Goal: Task Accomplishment & Management: Use online tool/utility

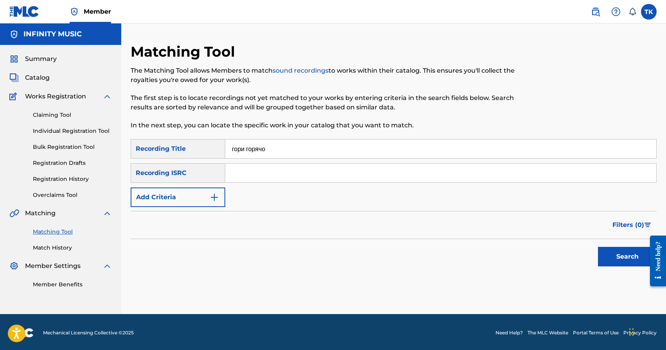
type input "гори горячо"
click at [201, 199] on button "Add Criteria" at bounding box center [178, 198] width 95 height 20
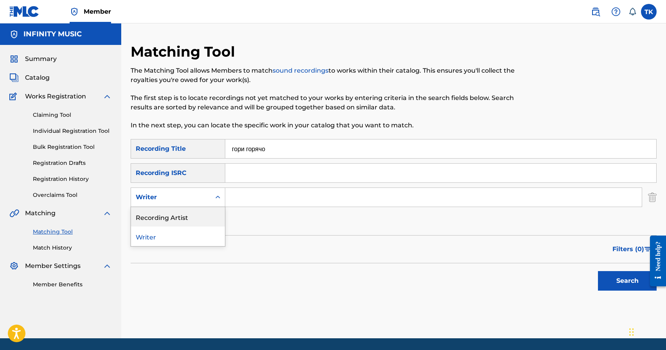
click at [201, 214] on div "Recording Artist" at bounding box center [178, 217] width 94 height 20
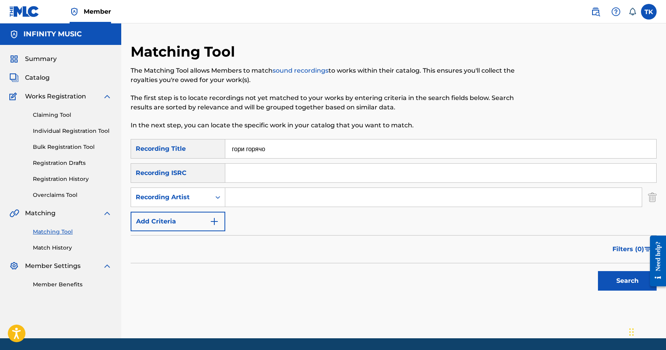
click at [259, 198] on input "Search Form" at bounding box center [433, 197] width 417 height 19
type input "BRATPERA"
click at [614, 283] on button "Search" at bounding box center [627, 281] width 59 height 20
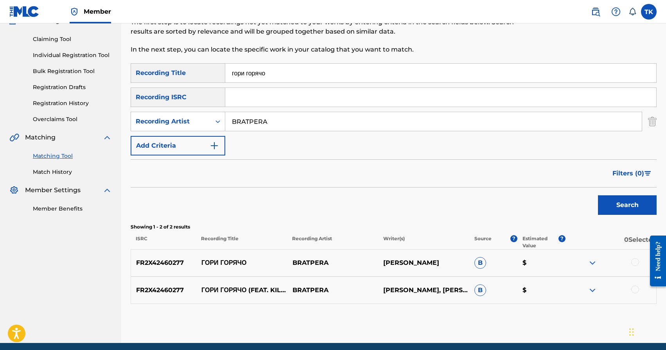
scroll to position [106, 0]
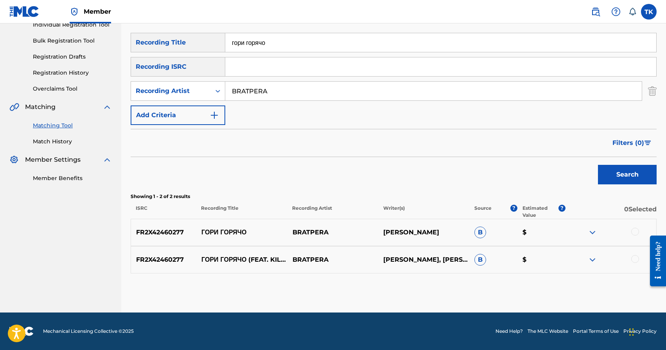
click at [634, 232] on div at bounding box center [635, 232] width 8 height 8
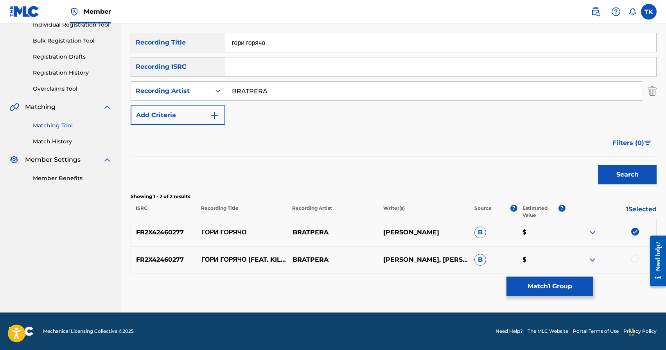
click at [635, 258] on div at bounding box center [635, 259] width 8 height 8
click at [575, 282] on button "Match 2 Groups" at bounding box center [549, 287] width 86 height 20
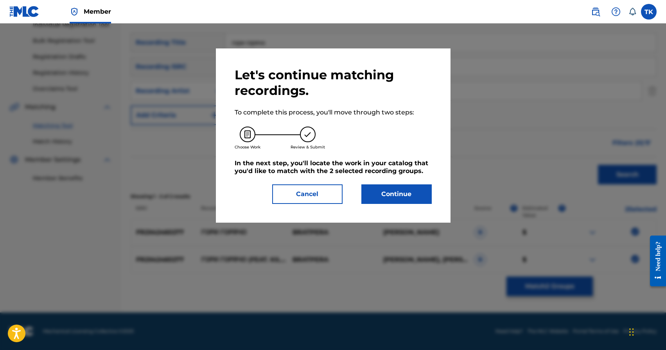
click at [398, 192] on button "Continue" at bounding box center [396, 195] width 70 height 20
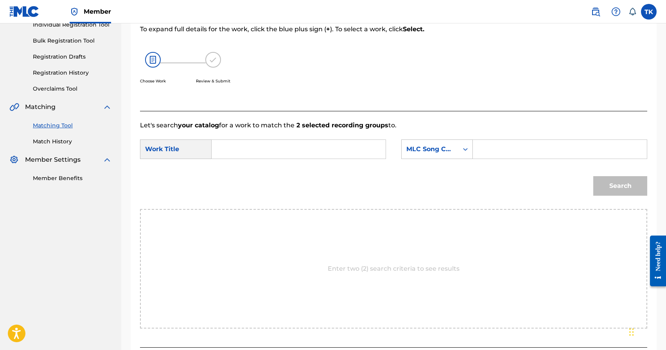
click at [308, 147] on input "Search Form" at bounding box center [298, 149] width 161 height 19
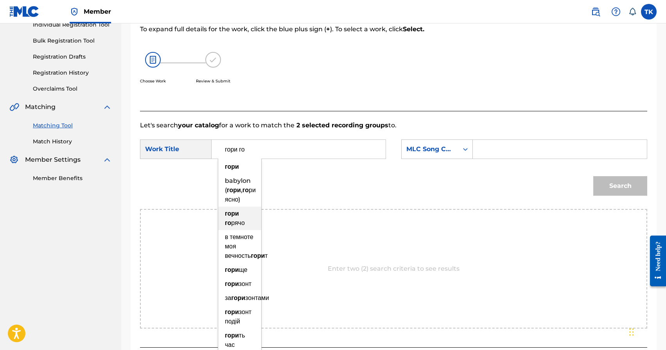
click at [244, 219] on div "гори го рячо" at bounding box center [239, 218] width 43 height 23
type input "гори горячо"
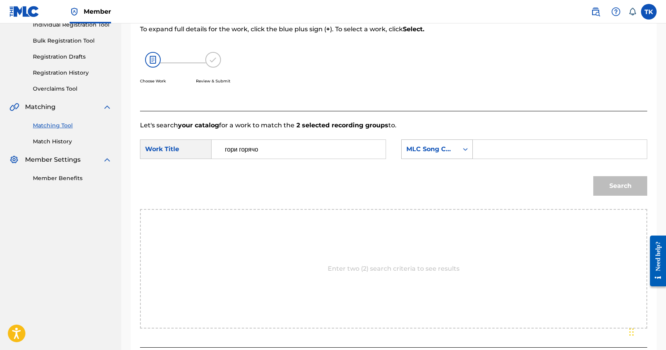
click at [442, 152] on div "MLC Song Code" at bounding box center [429, 149] width 47 height 9
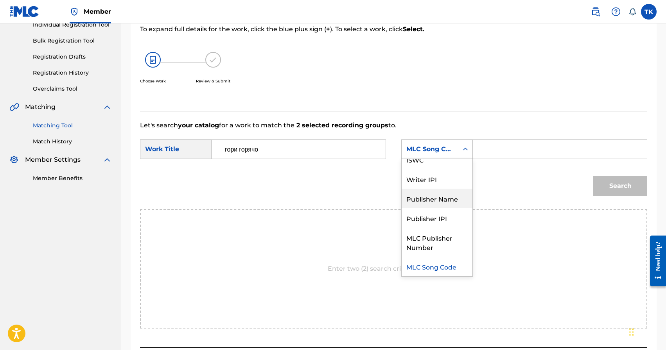
click at [433, 195] on div "Publisher Name" at bounding box center [437, 199] width 71 height 20
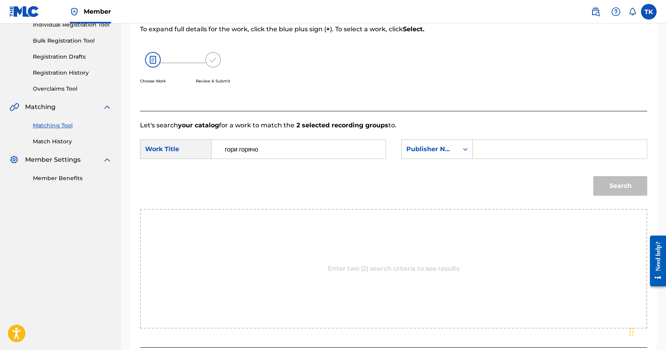
click at [503, 142] on input "Search Form" at bounding box center [559, 149] width 161 height 19
type input "INFINITY MUSIC"
click at [603, 183] on button "Search" at bounding box center [620, 186] width 54 height 20
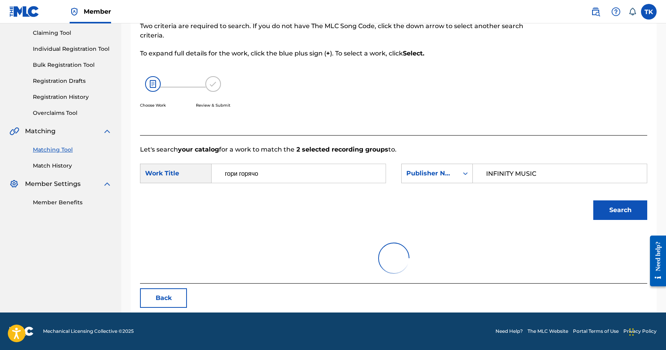
scroll to position [106, 0]
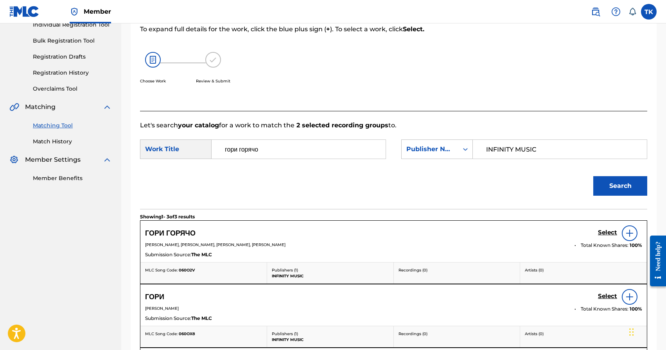
click at [604, 232] on h5 "Select" at bounding box center [607, 232] width 19 height 7
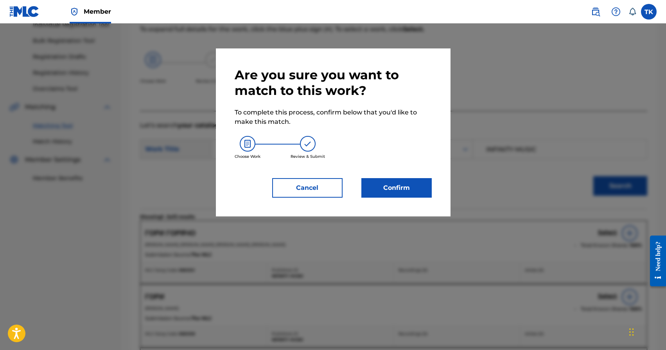
click at [414, 193] on button "Confirm" at bounding box center [396, 188] width 70 height 20
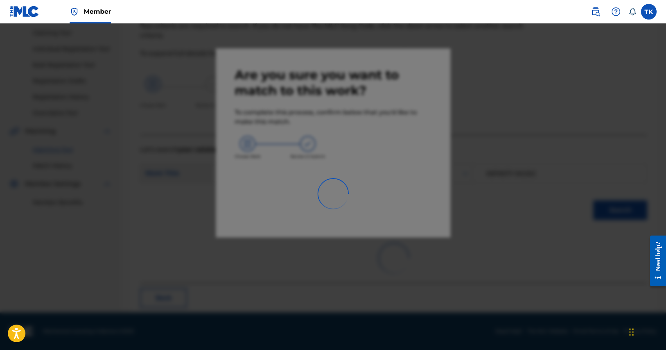
scroll to position [23, 0]
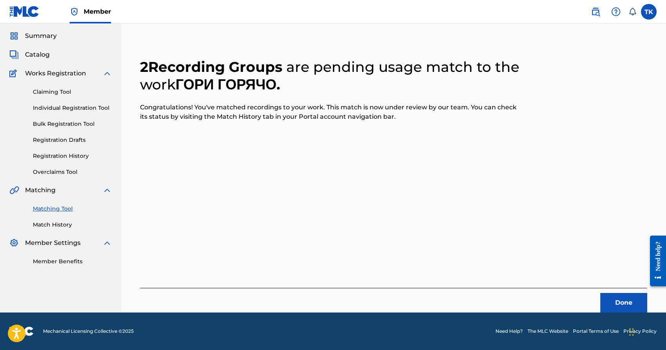
click at [618, 303] on button "Done" at bounding box center [623, 303] width 47 height 20
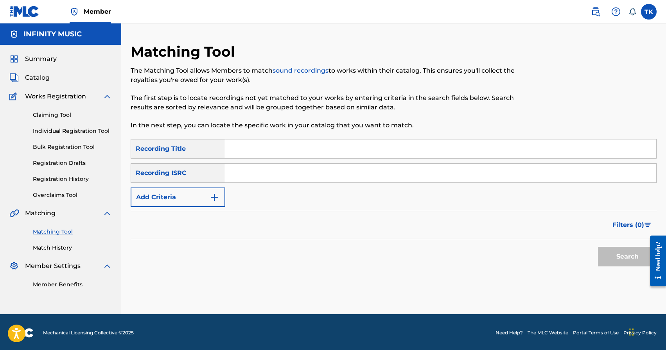
click at [216, 198] on img "Search Form" at bounding box center [214, 197] width 9 height 9
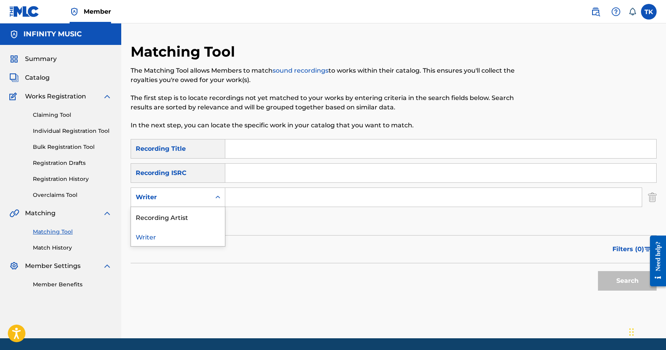
click at [216, 198] on icon "Search Form" at bounding box center [217, 197] width 5 height 3
click at [214, 207] on div "Recording Artist" at bounding box center [178, 217] width 94 height 20
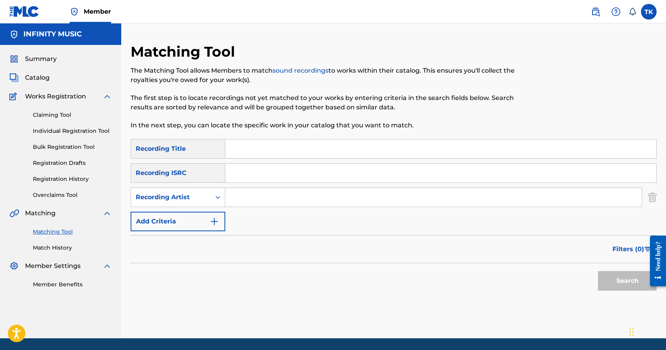
click at [247, 197] on input "Search Form" at bounding box center [433, 197] width 417 height 19
type input "Broadway"
click at [295, 144] on input "Search Form" at bounding box center [440, 149] width 431 height 19
type input "no mercy"
click at [611, 274] on button "Search" at bounding box center [627, 281] width 59 height 20
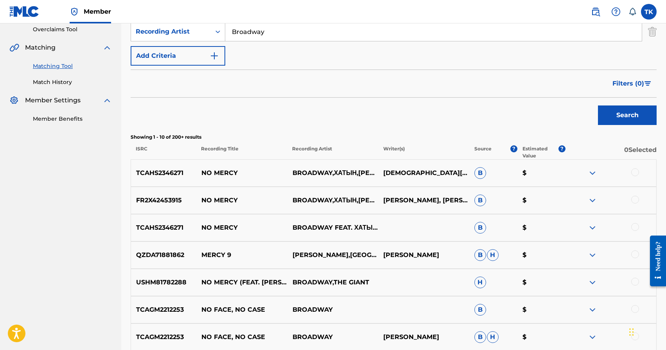
scroll to position [185, 0]
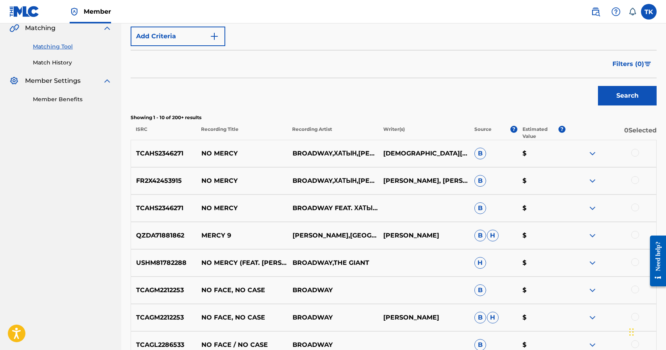
click at [634, 154] on div at bounding box center [635, 153] width 8 height 8
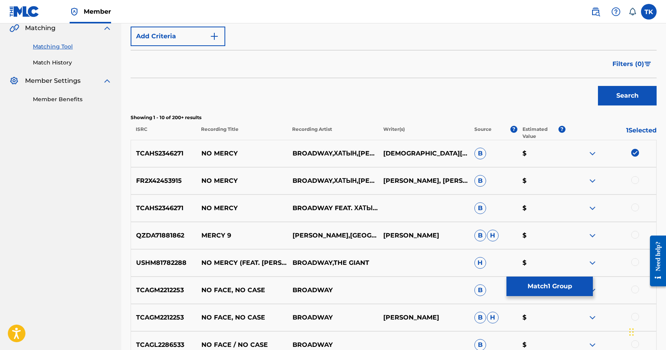
click at [634, 177] on div at bounding box center [635, 180] width 8 height 8
click at [542, 279] on button "Match 2 Groups" at bounding box center [549, 287] width 86 height 20
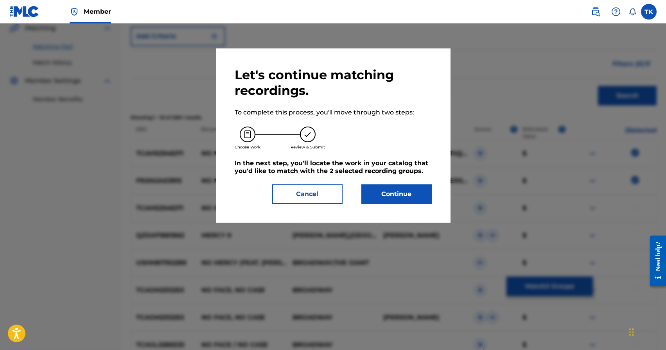
click at [401, 196] on button "Continue" at bounding box center [396, 195] width 70 height 20
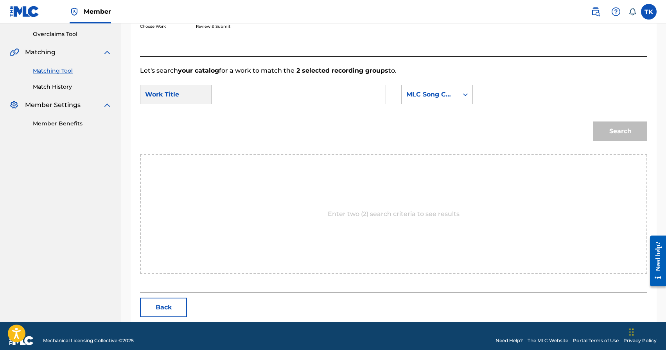
scroll to position [171, 0]
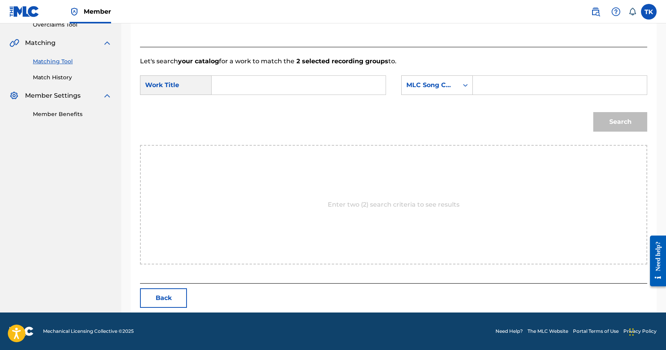
click at [291, 79] on input "Search Form" at bounding box center [298, 85] width 161 height 19
type input "no mercy"
click at [237, 105] on div "no mercy" at bounding box center [239, 107] width 43 height 23
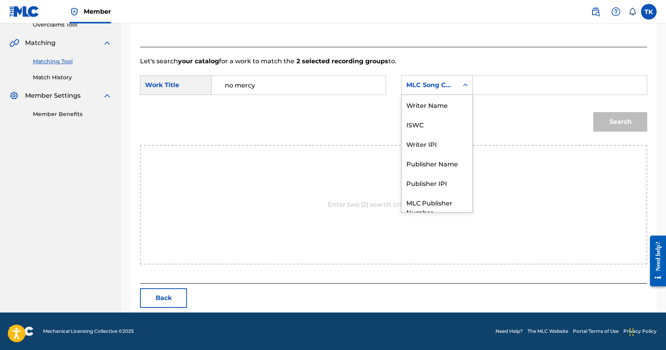
click at [460, 93] on div "Search Form" at bounding box center [465, 85] width 14 height 19
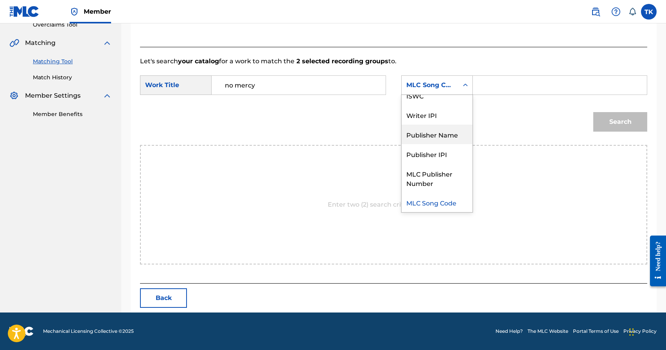
click at [449, 134] on div "Publisher Name" at bounding box center [437, 135] width 71 height 20
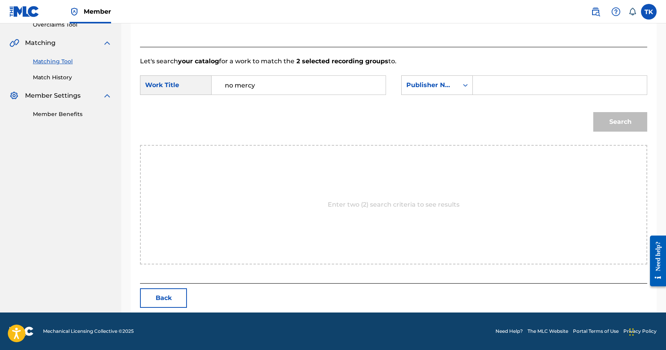
click at [498, 84] on input "Search Form" at bounding box center [559, 85] width 161 height 19
type input "INFINITY MUSIC"
click at [611, 112] on div "Search" at bounding box center [618, 119] width 58 height 31
click at [611, 120] on button "Search" at bounding box center [620, 122] width 54 height 20
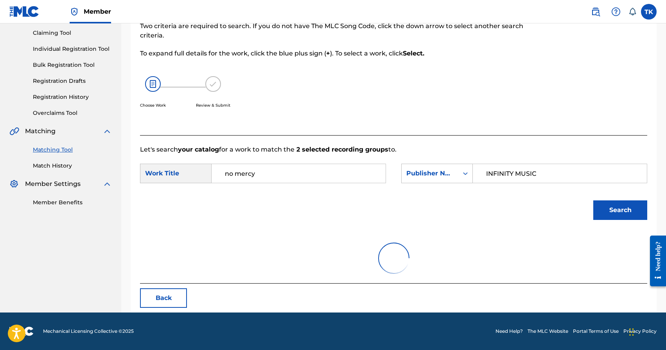
scroll to position [171, 0]
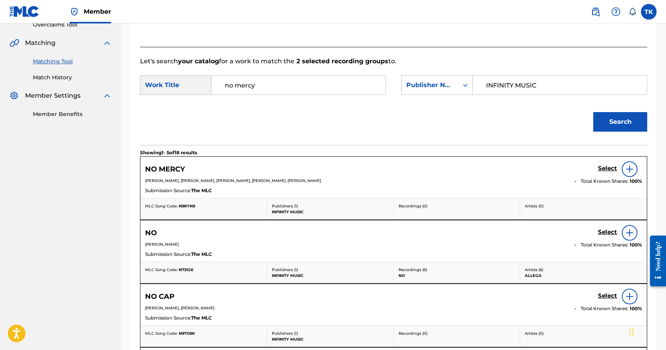
click at [603, 168] on h5 "Select" at bounding box center [607, 168] width 19 height 7
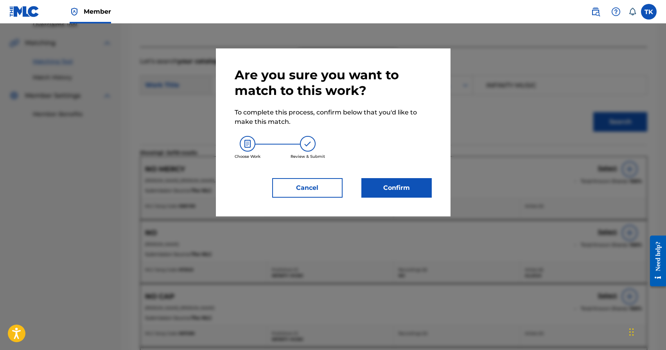
click at [419, 184] on button "Confirm" at bounding box center [396, 188] width 70 height 20
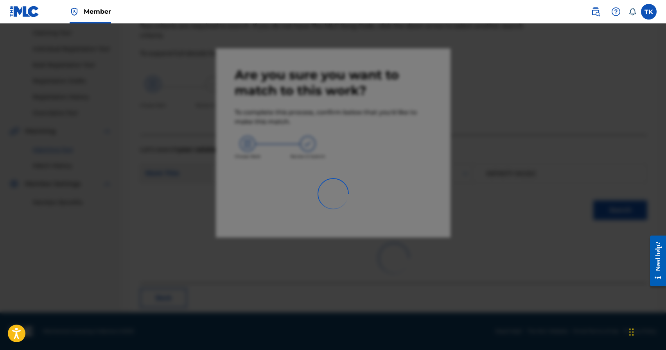
scroll to position [23, 0]
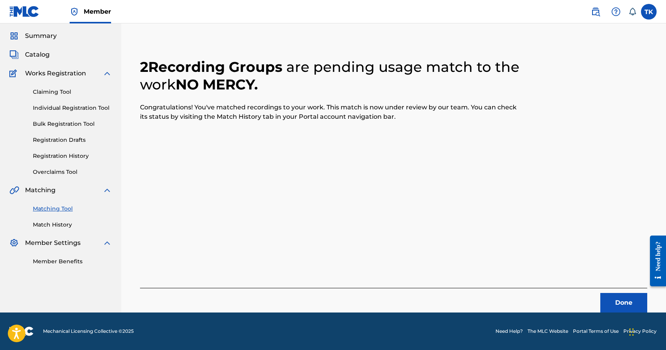
click at [613, 295] on button "Done" at bounding box center [623, 303] width 47 height 20
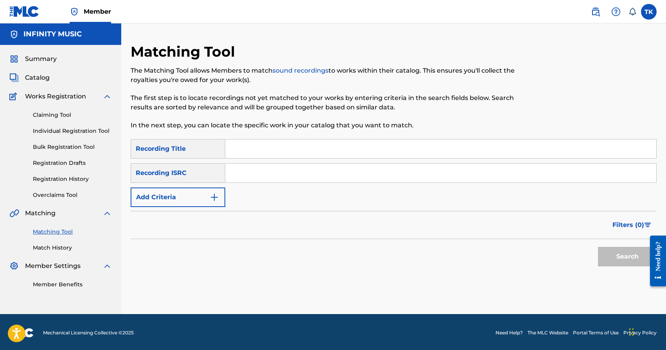
click at [283, 150] on input "Search Form" at bounding box center [440, 149] width 431 height 19
type input "click"
click at [206, 205] on button "Add Criteria" at bounding box center [178, 198] width 95 height 20
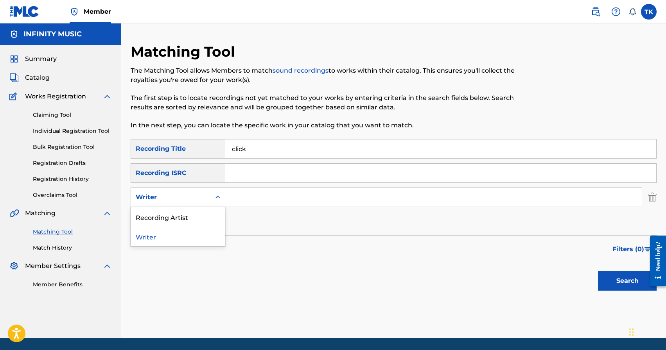
click at [206, 205] on div "Writer" at bounding box center [178, 198] width 95 height 20
click at [203, 217] on div "Recording Artist" at bounding box center [178, 217] width 94 height 20
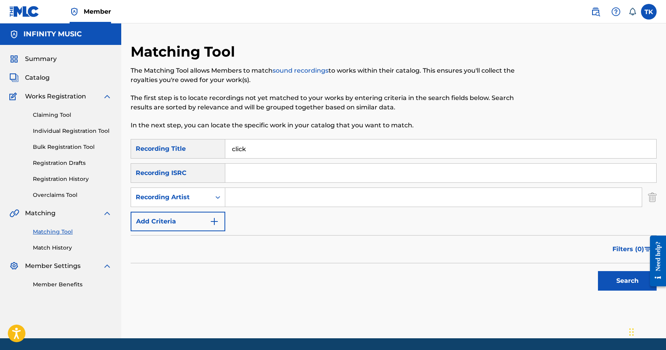
click at [235, 200] on input "Search Form" at bounding box center [433, 197] width 417 height 19
type input "Broadway"
click at [603, 280] on button "Search" at bounding box center [627, 281] width 59 height 20
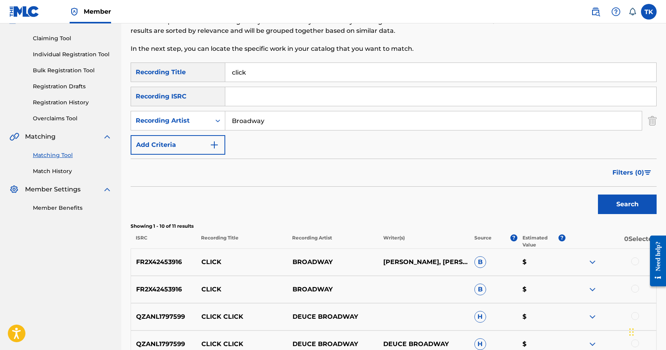
scroll to position [119, 0]
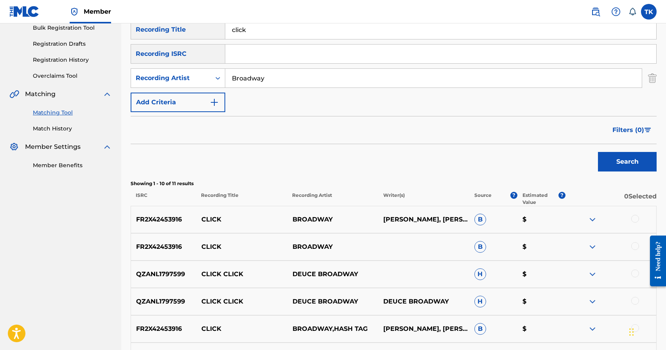
click at [635, 246] on div at bounding box center [635, 246] width 8 height 8
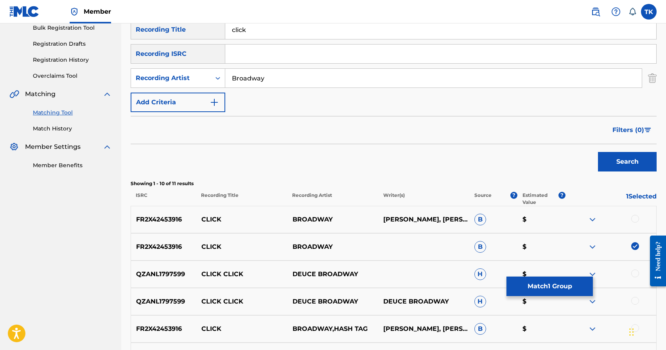
click at [636, 219] on div at bounding box center [635, 219] width 8 height 8
click at [555, 292] on button "Match 2 Groups" at bounding box center [549, 287] width 86 height 20
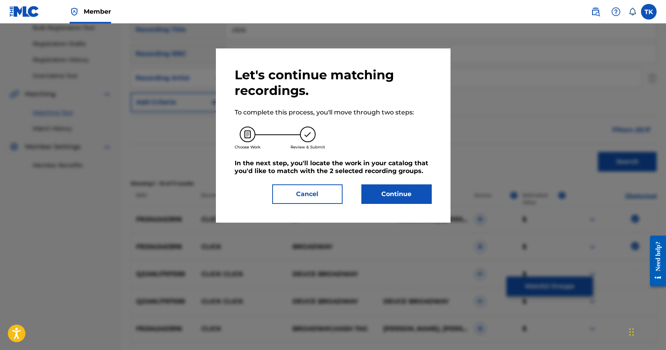
click at [413, 196] on button "Continue" at bounding box center [396, 195] width 70 height 20
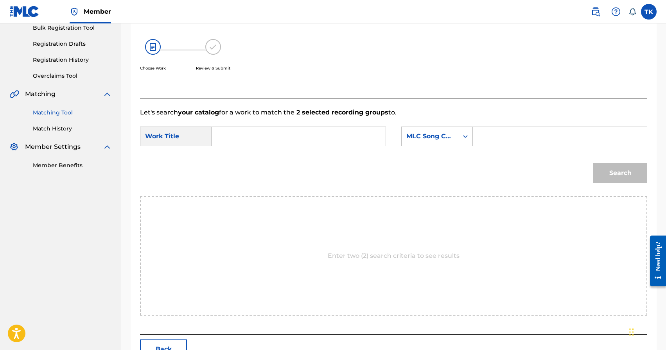
click at [338, 134] on input "Search Form" at bounding box center [298, 136] width 161 height 19
type input "click"
click at [241, 174] on div "click" at bounding box center [239, 168] width 43 height 14
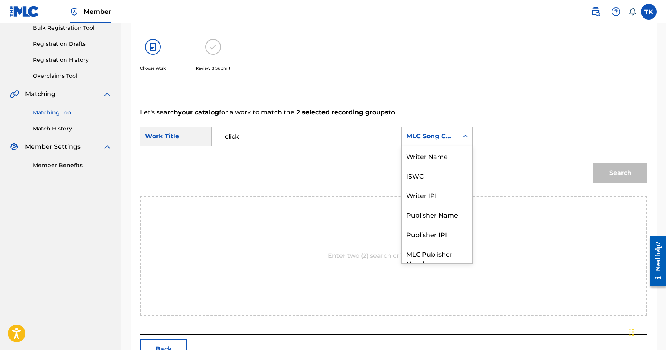
click at [435, 140] on div "MLC Song Code" at bounding box center [429, 136] width 47 height 9
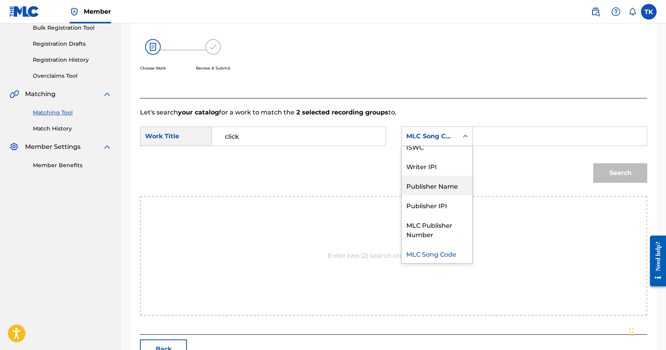
click at [432, 186] on div "Publisher Name" at bounding box center [437, 186] width 71 height 20
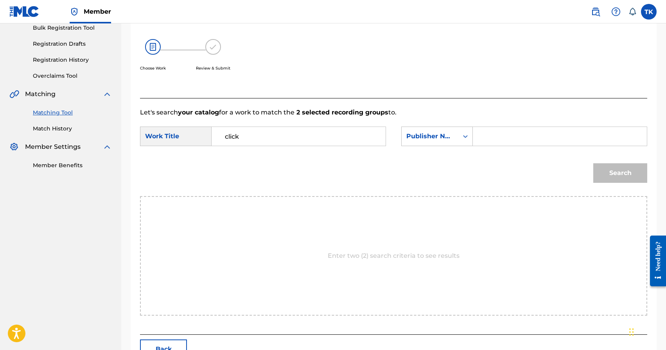
click at [481, 138] on input "Search Form" at bounding box center [559, 136] width 161 height 19
type input "INFINITY MUSIC"
click at [603, 167] on button "Search" at bounding box center [620, 173] width 54 height 20
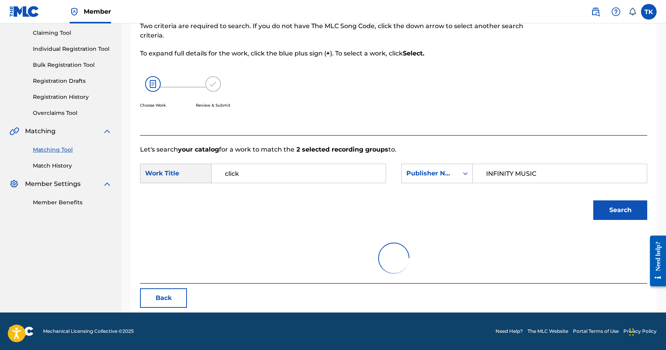
scroll to position [119, 0]
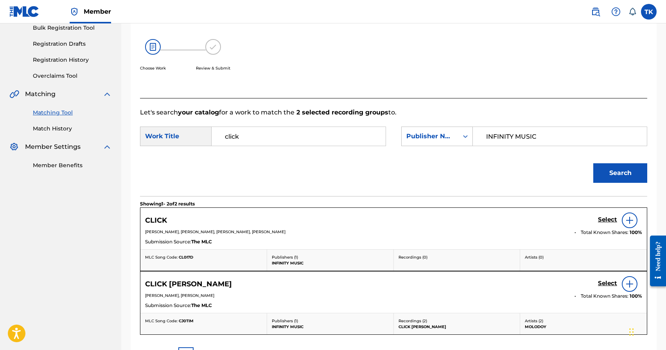
click at [603, 220] on h5 "Select" at bounding box center [607, 219] width 19 height 7
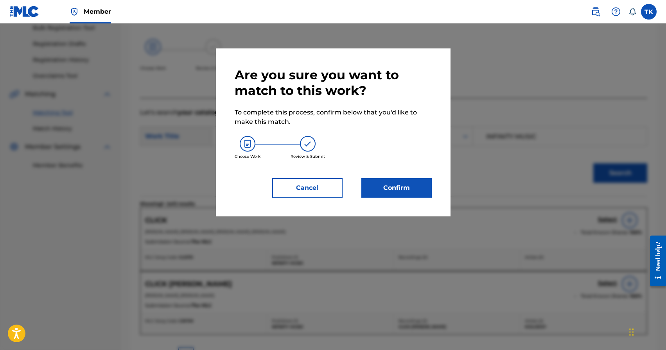
click at [415, 189] on button "Confirm" at bounding box center [396, 188] width 70 height 20
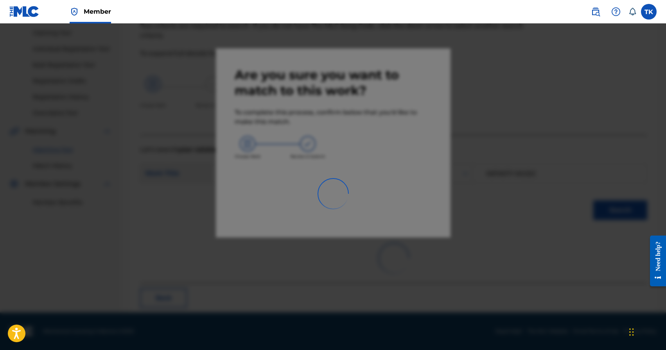
scroll to position [23, 0]
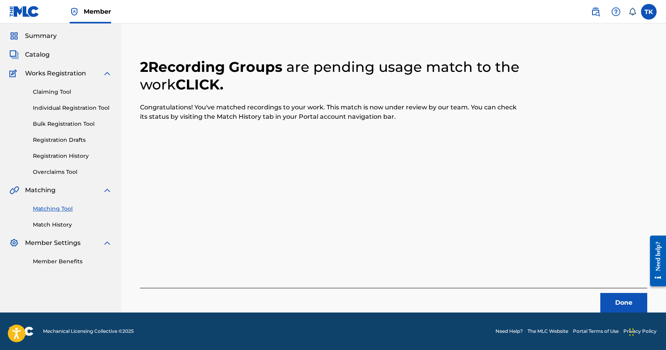
click at [625, 308] on button "Done" at bounding box center [623, 303] width 47 height 20
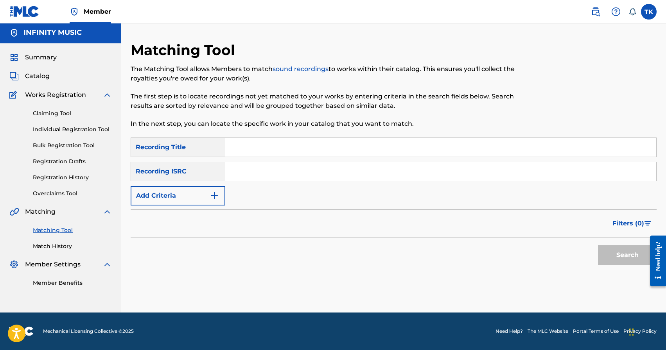
scroll to position [0, 0]
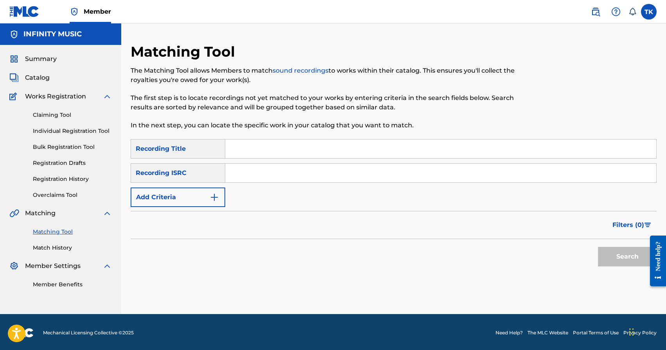
click at [301, 147] on input "Search Form" at bounding box center [440, 149] width 431 height 19
type input "[PERSON_NAME]"
click at [219, 193] on button "Add Criteria" at bounding box center [178, 198] width 95 height 20
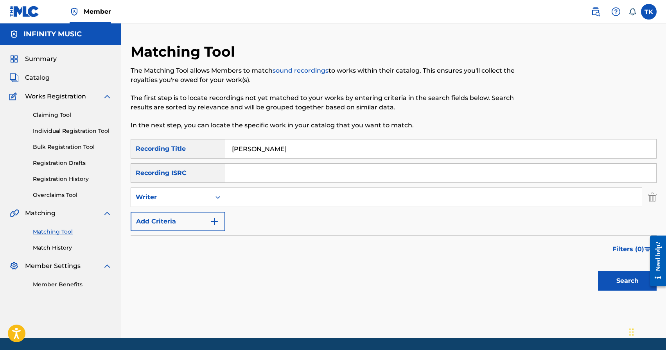
click at [219, 193] on div "Search Form" at bounding box center [218, 197] width 14 height 14
click at [210, 212] on div "Recording Artist" at bounding box center [178, 217] width 94 height 20
click at [243, 200] on input "Search Form" at bounding box center [433, 197] width 417 height 19
type input "Broadway"
click at [603, 277] on button "Search" at bounding box center [627, 281] width 59 height 20
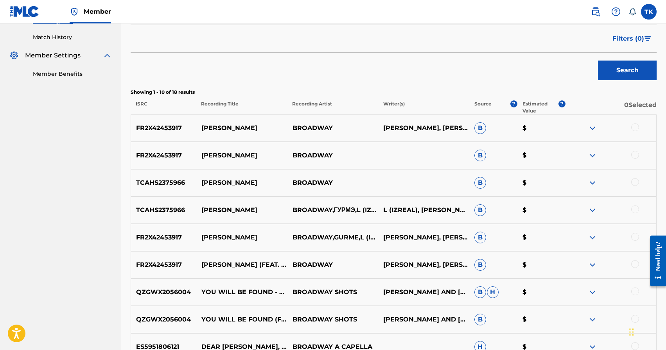
scroll to position [213, 0]
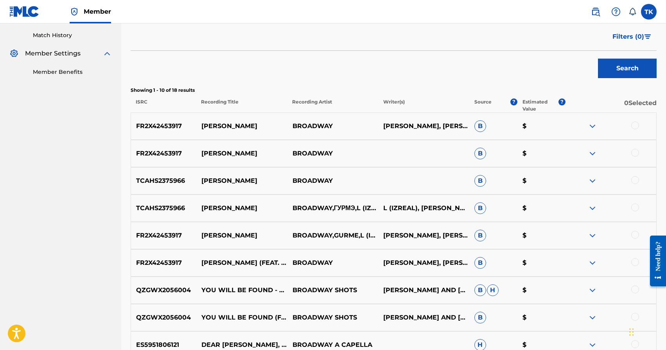
click at [639, 262] on div at bounding box center [610, 263] width 91 height 9
click at [637, 262] on div at bounding box center [635, 263] width 8 height 8
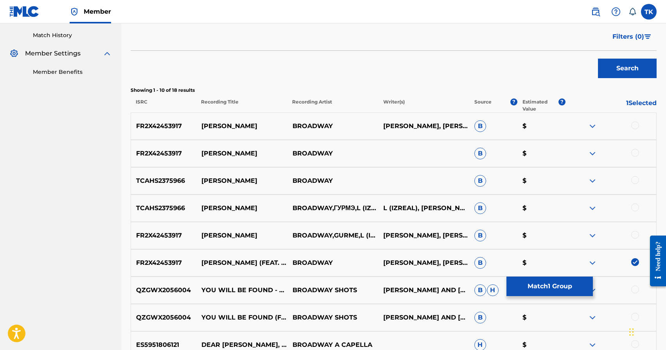
click at [636, 234] on div at bounding box center [635, 235] width 8 height 8
click at [635, 209] on div at bounding box center [635, 208] width 8 height 8
click at [637, 183] on div at bounding box center [635, 180] width 8 height 8
click at [635, 155] on div at bounding box center [635, 153] width 8 height 8
click at [635, 124] on div at bounding box center [635, 126] width 8 height 8
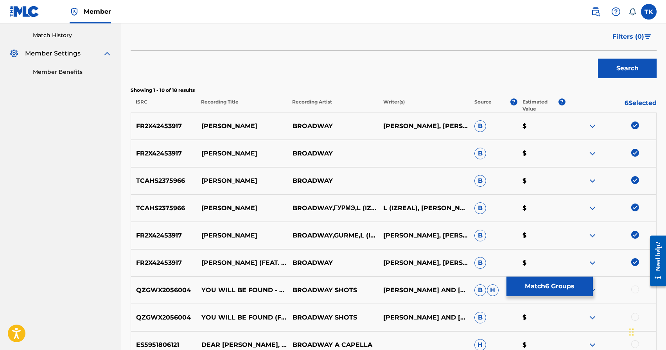
click at [547, 284] on button "Match 6 Groups" at bounding box center [549, 287] width 86 height 20
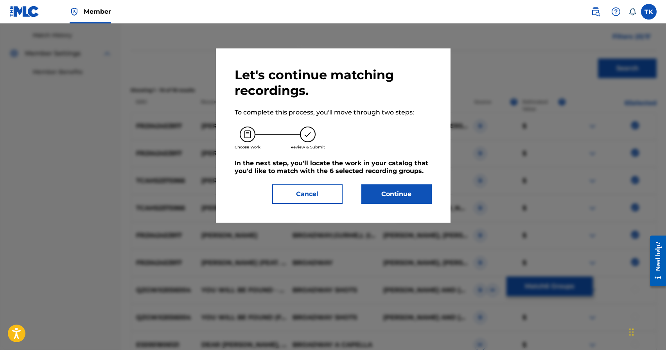
click at [411, 194] on button "Continue" at bounding box center [396, 195] width 70 height 20
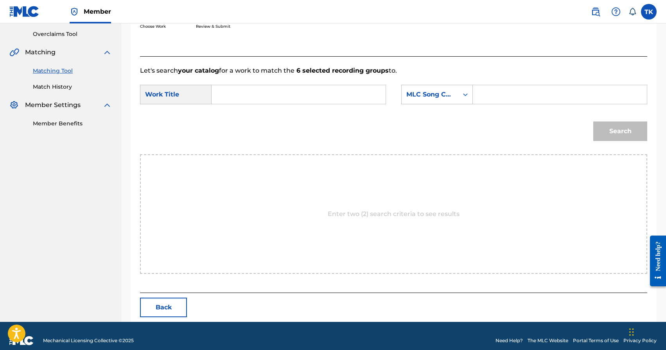
scroll to position [171, 0]
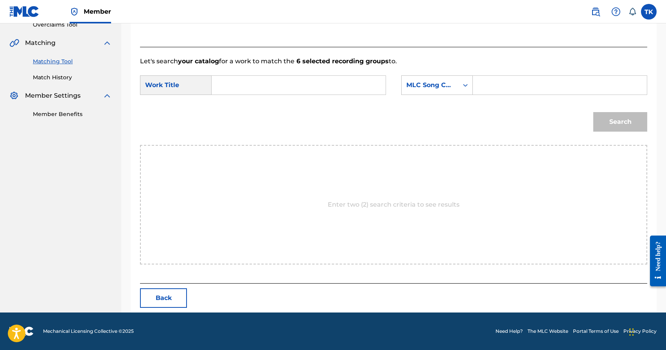
click at [346, 90] on input "Search Form" at bounding box center [298, 85] width 161 height 19
click at [237, 116] on strong "helly" at bounding box center [233, 116] width 16 height 7
type input "[PERSON_NAME]"
click at [460, 89] on div "Search Form" at bounding box center [465, 85] width 14 height 14
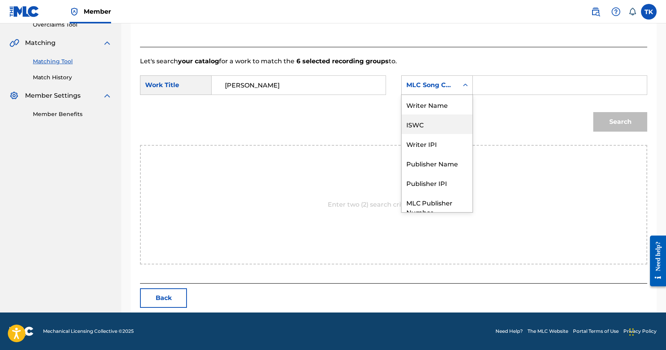
scroll to position [29, 0]
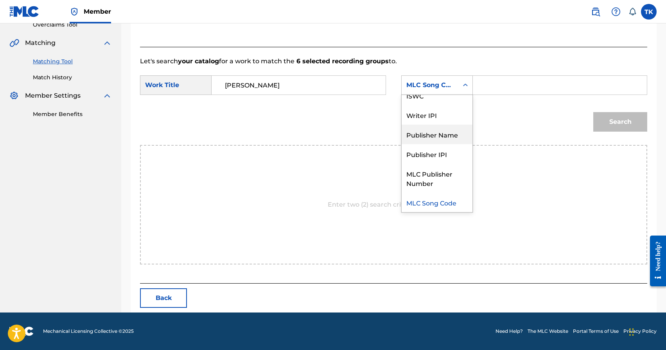
click at [448, 131] on div "Publisher Name" at bounding box center [437, 135] width 71 height 20
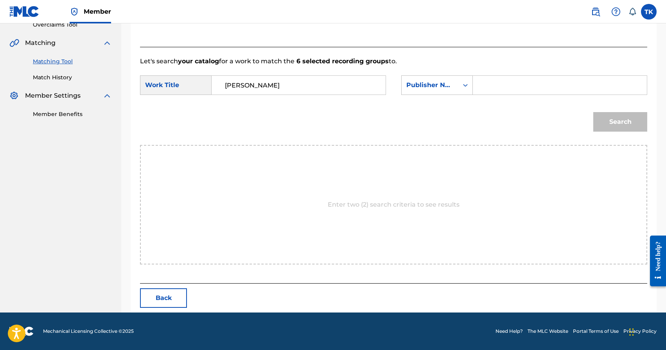
click at [491, 77] on input "Search Form" at bounding box center [559, 85] width 161 height 19
type input "INFINITY MUSIC"
click at [603, 122] on button "Search" at bounding box center [620, 122] width 54 height 20
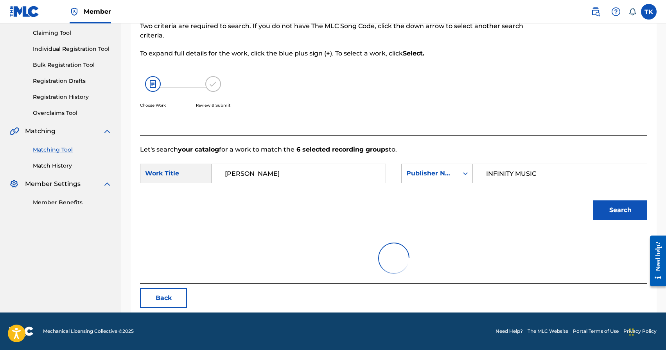
scroll to position [147, 0]
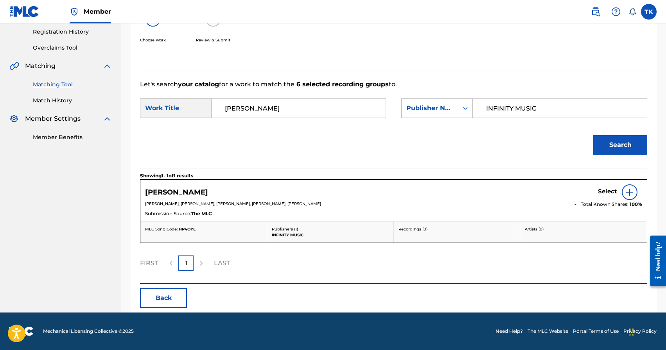
click at [610, 192] on h5 "Select" at bounding box center [607, 191] width 19 height 7
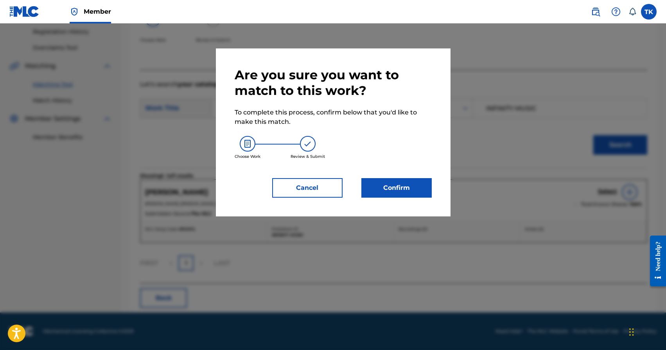
click at [405, 187] on button "Confirm" at bounding box center [396, 188] width 70 height 20
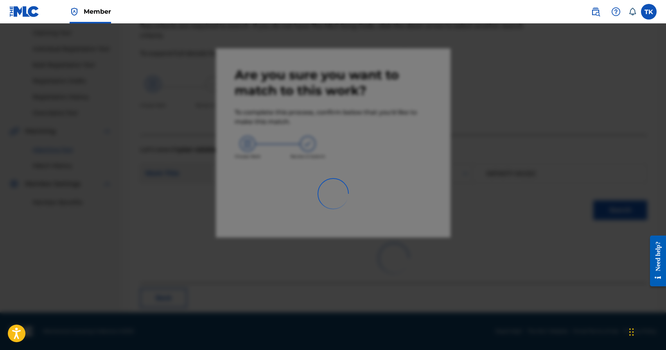
scroll to position [23, 0]
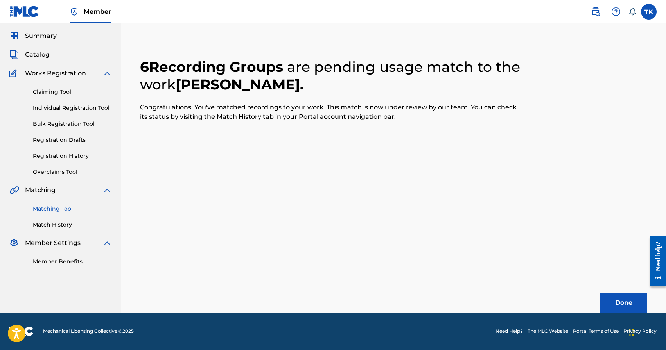
click at [614, 303] on button "Done" at bounding box center [623, 303] width 47 height 20
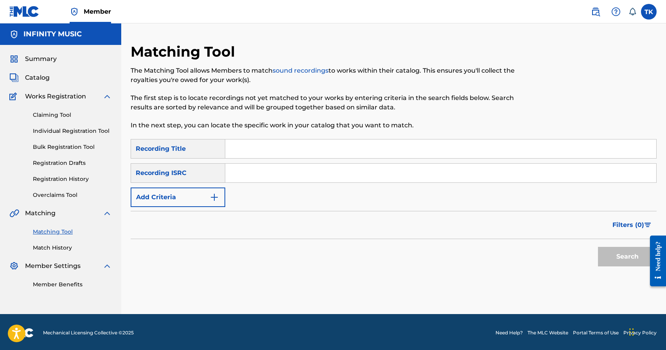
click at [283, 151] on input "Search Form" at bounding box center [440, 149] width 431 height 19
type input "высоко"
click at [210, 201] on img "Search Form" at bounding box center [214, 197] width 9 height 9
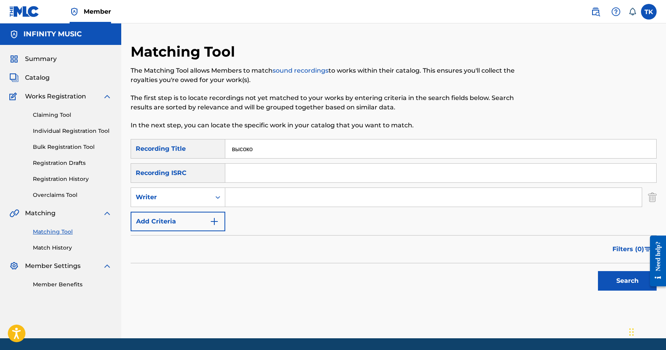
click at [210, 201] on div "Writer" at bounding box center [171, 197] width 80 height 15
click at [210, 216] on div "Recording Artist" at bounding box center [178, 217] width 94 height 20
click at [249, 200] on input "Search Form" at bounding box center [433, 197] width 417 height 19
type input "Broadway"
click at [632, 275] on button "Search" at bounding box center [627, 281] width 59 height 20
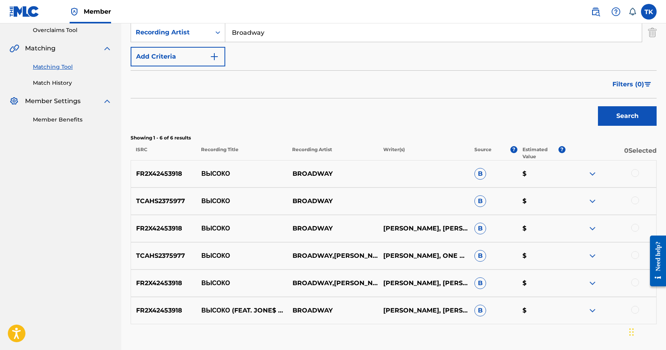
scroll to position [166, 0]
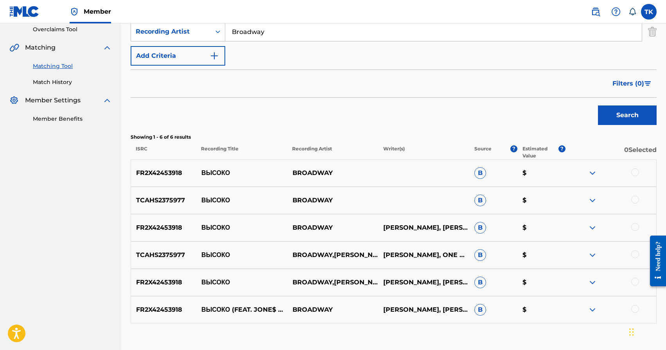
click at [636, 309] on div at bounding box center [635, 309] width 8 height 8
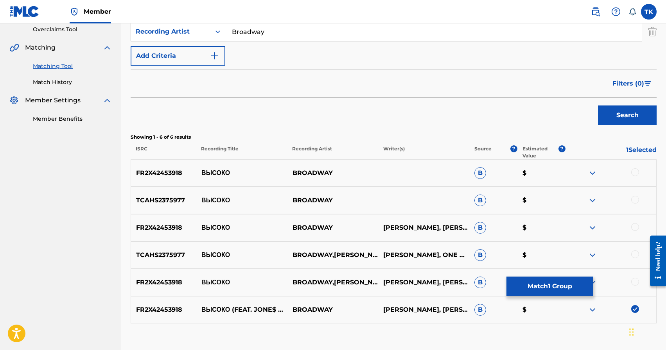
click at [636, 281] on div at bounding box center [635, 282] width 8 height 8
click at [634, 257] on div at bounding box center [635, 255] width 8 height 8
click at [634, 230] on div at bounding box center [635, 227] width 8 height 8
click at [637, 203] on div at bounding box center [610, 200] width 91 height 9
click at [637, 201] on div at bounding box center [635, 200] width 8 height 8
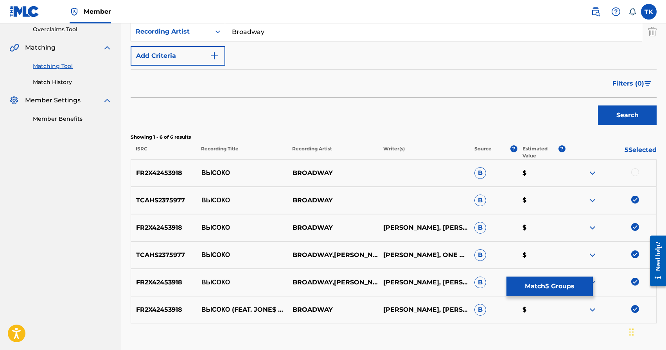
click at [635, 174] on div at bounding box center [635, 173] width 8 height 8
click at [557, 282] on button "Match 6 Groups" at bounding box center [549, 287] width 86 height 20
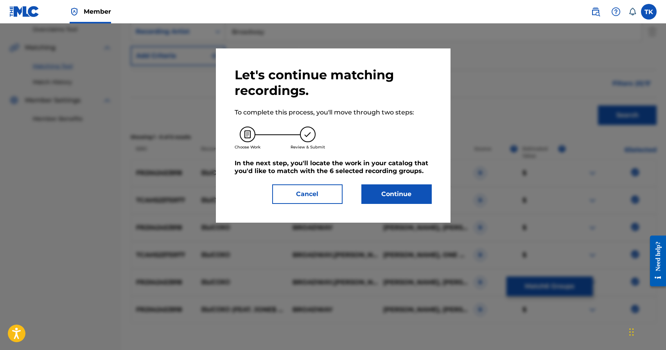
click at [399, 193] on button "Continue" at bounding box center [396, 195] width 70 height 20
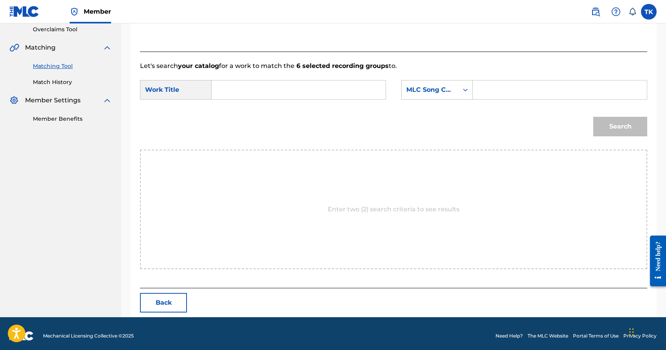
click at [283, 87] on input "Search Form" at bounding box center [298, 90] width 161 height 19
type input "высоко"
click at [233, 109] on strong "высоко" at bounding box center [236, 107] width 23 height 7
click at [233, 109] on div "Search" at bounding box center [393, 129] width 507 height 41
click at [470, 89] on div "Search Form" at bounding box center [465, 90] width 14 height 14
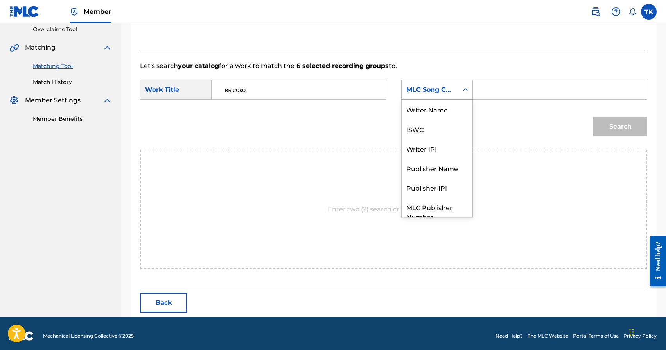
scroll to position [29, 0]
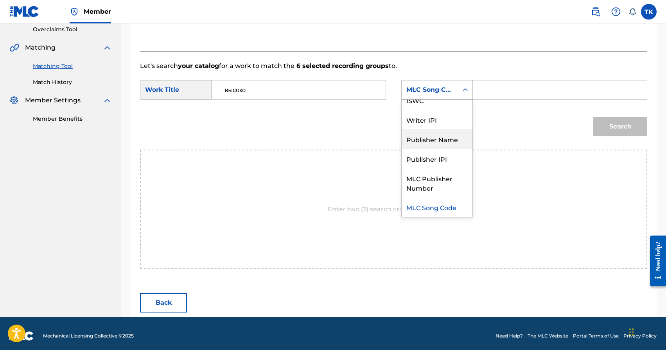
click at [439, 133] on div "Publisher Name" at bounding box center [437, 139] width 71 height 20
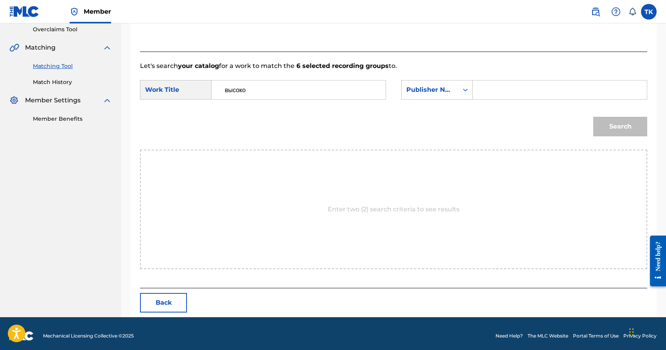
click at [493, 86] on input "Search Form" at bounding box center [559, 90] width 161 height 19
type input "INFINITY MUSIC"
click at [632, 123] on button "Search" at bounding box center [620, 127] width 54 height 20
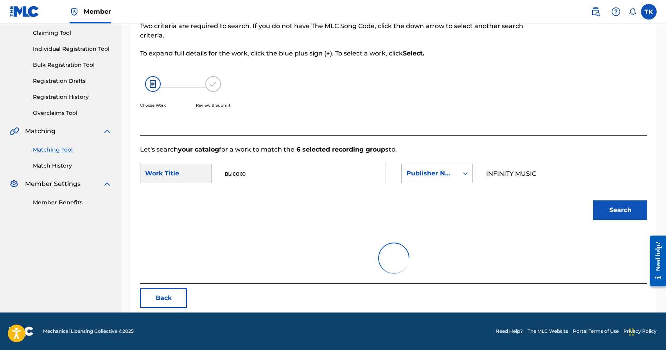
scroll to position [147, 0]
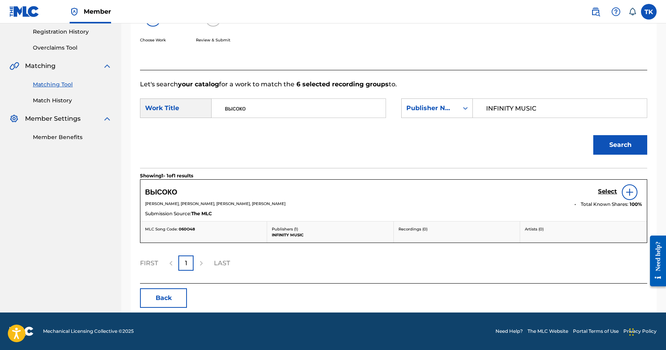
click at [600, 191] on h5 "Select" at bounding box center [607, 191] width 19 height 7
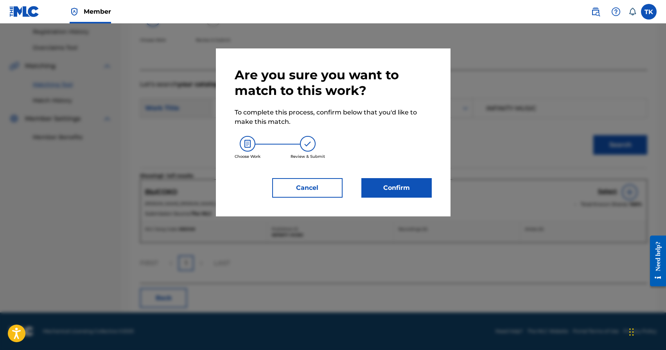
click at [397, 189] on button "Confirm" at bounding box center [396, 188] width 70 height 20
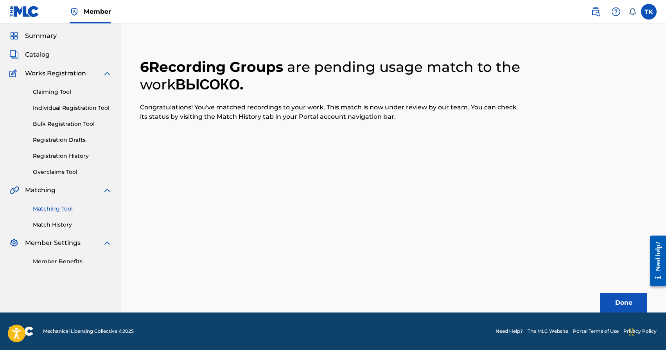
scroll to position [23, 0]
click at [619, 297] on button "Done" at bounding box center [623, 303] width 47 height 20
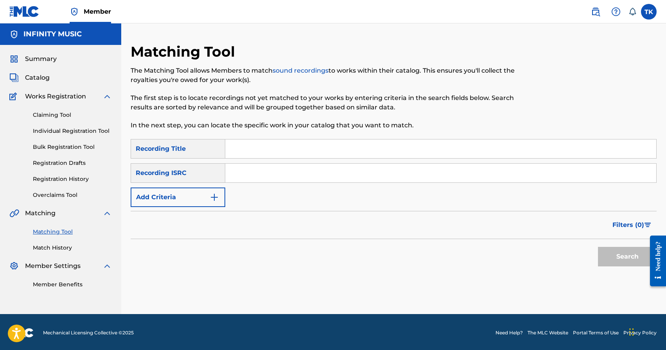
click at [285, 151] on input "Search Form" at bounding box center [440, 149] width 431 height 19
type input "cooking flow"
click at [204, 200] on button "Add Criteria" at bounding box center [178, 198] width 95 height 20
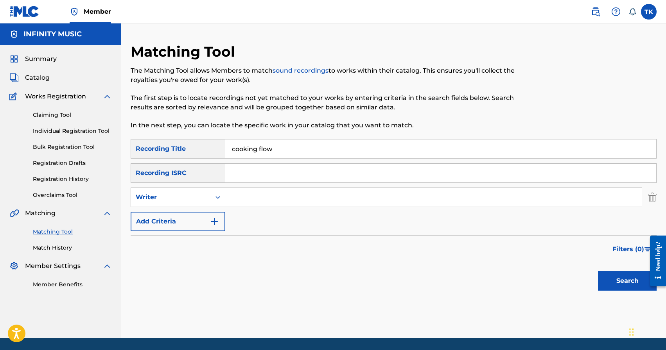
click at [204, 200] on div "Writer" at bounding box center [171, 197] width 70 height 9
click at [204, 215] on div "Recording Artist" at bounding box center [178, 217] width 94 height 20
click at [247, 203] on input "Search Form" at bounding box center [433, 197] width 417 height 19
type input "Broadway"
click at [607, 283] on button "Search" at bounding box center [627, 281] width 59 height 20
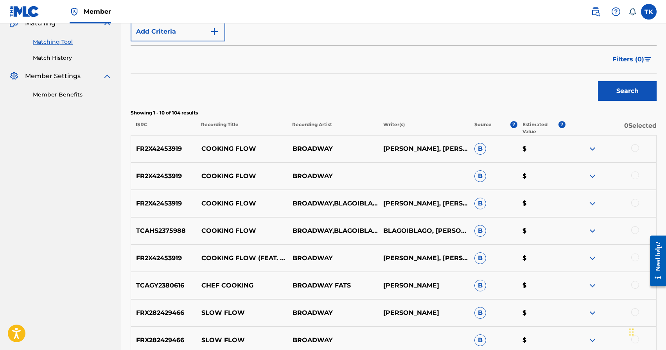
scroll to position [189, 0]
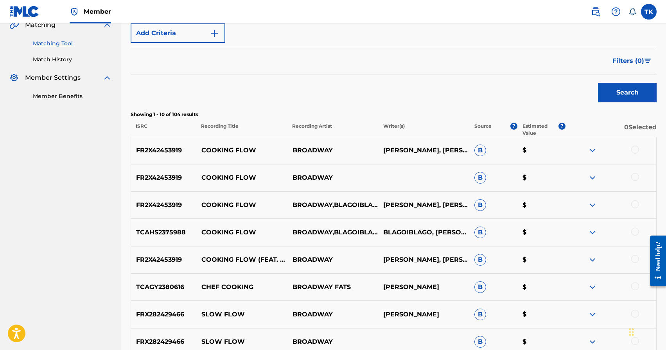
click at [635, 259] on div at bounding box center [635, 259] width 8 height 8
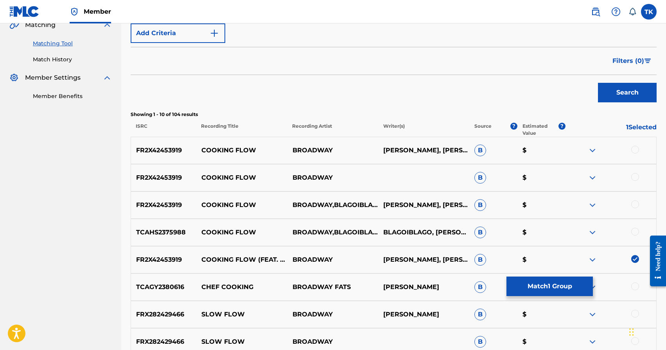
click at [635, 235] on div at bounding box center [635, 232] width 8 height 8
click at [633, 203] on div at bounding box center [635, 205] width 8 height 8
click at [634, 177] on div at bounding box center [635, 177] width 8 height 8
click at [634, 152] on div at bounding box center [635, 150] width 8 height 8
click at [557, 286] on button "Match 5 Groups" at bounding box center [549, 287] width 86 height 20
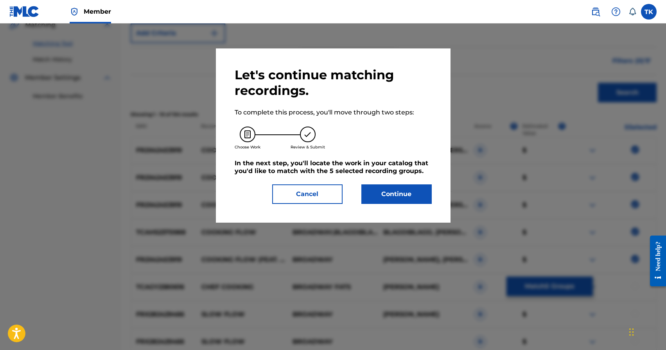
click at [418, 198] on button "Continue" at bounding box center [396, 195] width 70 height 20
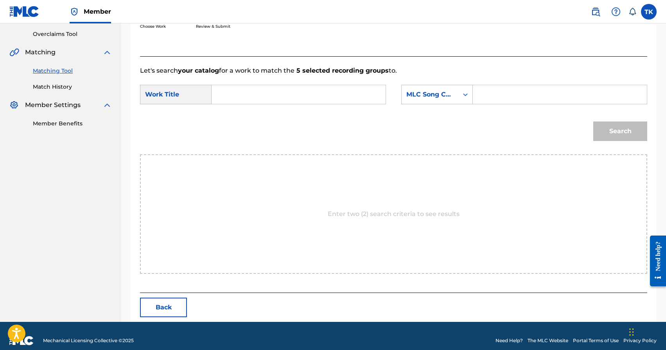
scroll to position [171, 0]
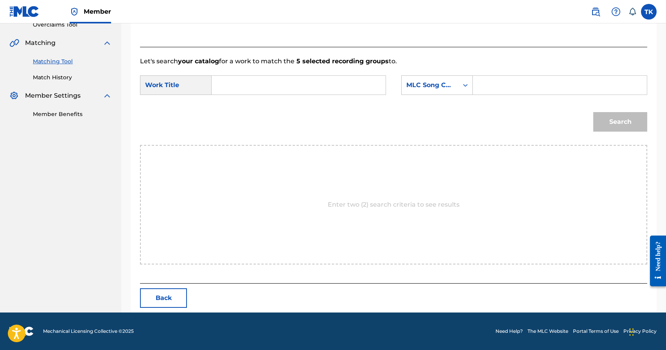
click at [342, 93] on input "Search Form" at bounding box center [298, 85] width 161 height 19
click at [249, 111] on div "cooki ng flow" at bounding box center [239, 107] width 43 height 23
type input "cooking flow"
click at [457, 85] on div "MLC Song Code" at bounding box center [430, 85] width 57 height 15
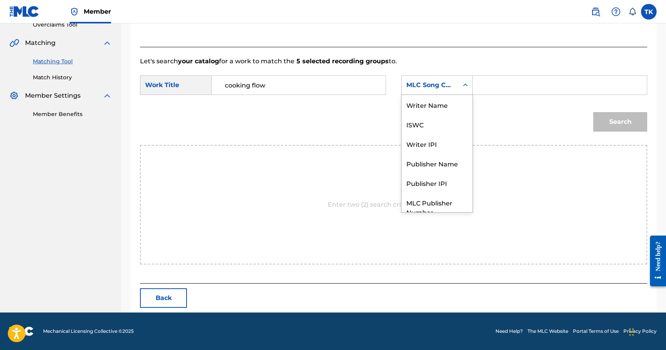
scroll to position [29, 0]
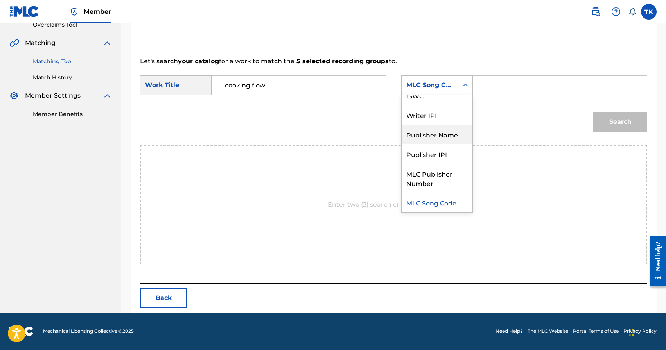
click at [444, 131] on div "Publisher Name" at bounding box center [437, 135] width 71 height 20
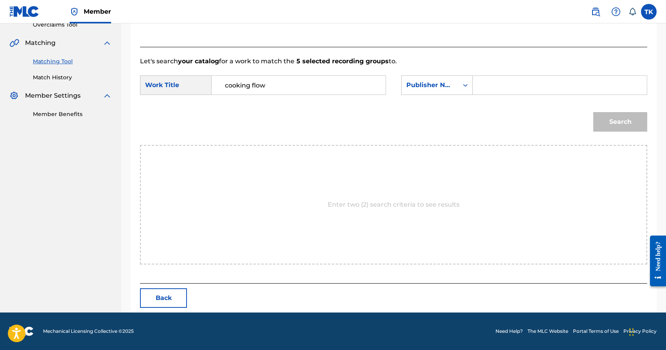
click at [490, 85] on input "Search Form" at bounding box center [559, 85] width 161 height 19
type input "INFINITY MUSIC"
click at [616, 125] on button "Search" at bounding box center [620, 122] width 54 height 20
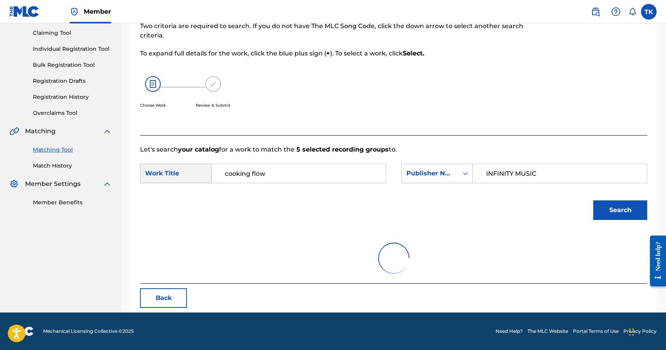
scroll to position [171, 0]
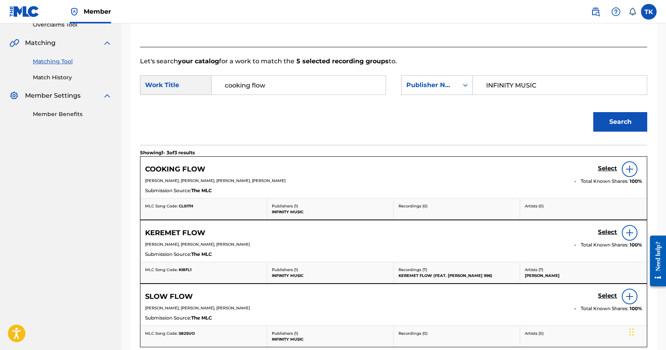
click at [604, 171] on h5 "Select" at bounding box center [607, 168] width 19 height 7
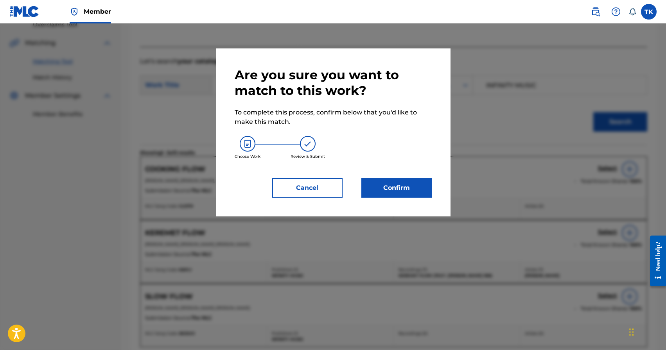
click at [416, 181] on button "Confirm" at bounding box center [396, 188] width 70 height 20
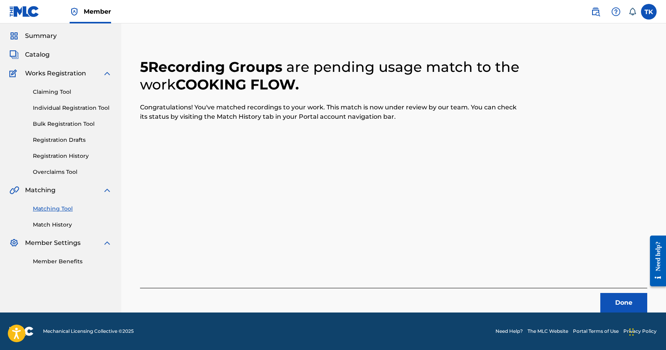
scroll to position [23, 0]
click at [602, 298] on button "Done" at bounding box center [623, 303] width 47 height 20
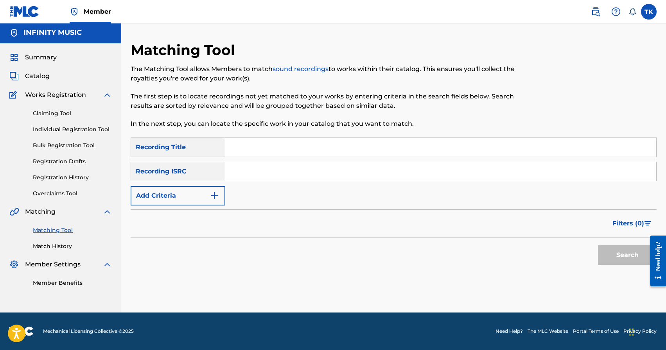
scroll to position [0, 0]
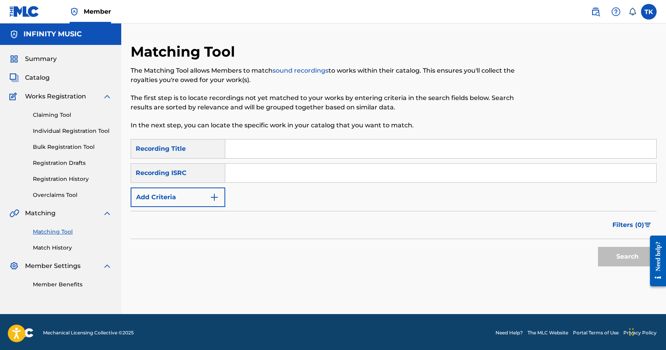
click at [285, 143] on input "Search Form" at bounding box center [440, 149] width 431 height 19
type input "best players"
click at [213, 195] on img "Search Form" at bounding box center [214, 197] width 9 height 9
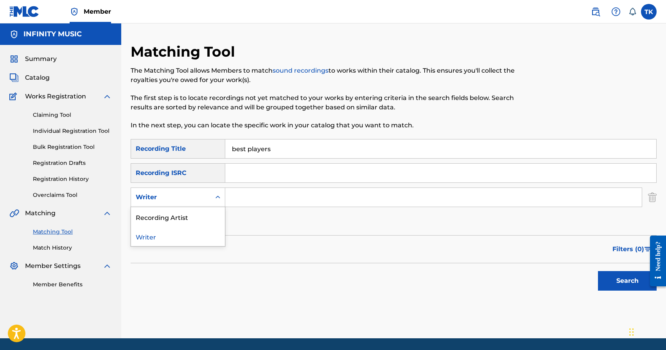
click at [213, 195] on div "Search Form" at bounding box center [218, 197] width 14 height 14
click at [210, 216] on div "Recording Artist" at bounding box center [178, 217] width 94 height 20
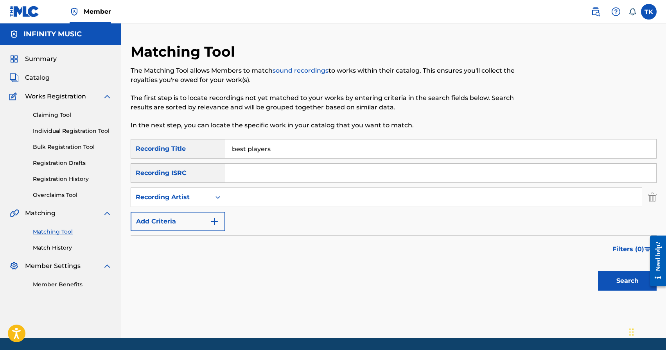
click at [239, 205] on input "Search Form" at bounding box center [433, 197] width 417 height 19
type input "Broadway"
click at [608, 273] on button "Search" at bounding box center [627, 281] width 59 height 20
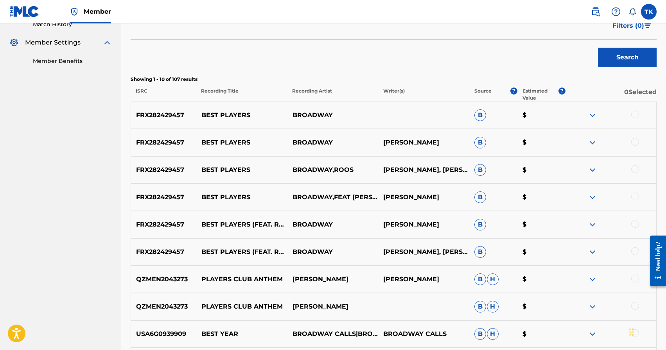
scroll to position [223, 0]
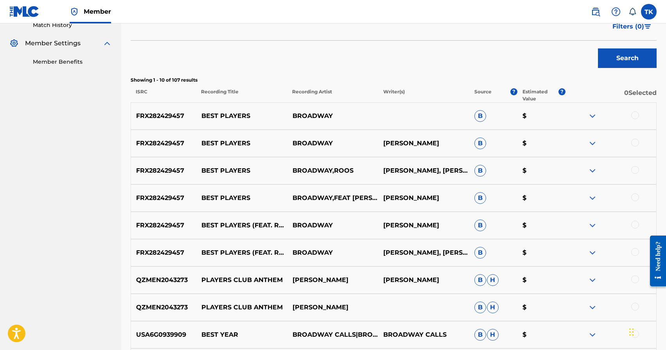
click at [634, 252] on div at bounding box center [635, 252] width 8 height 8
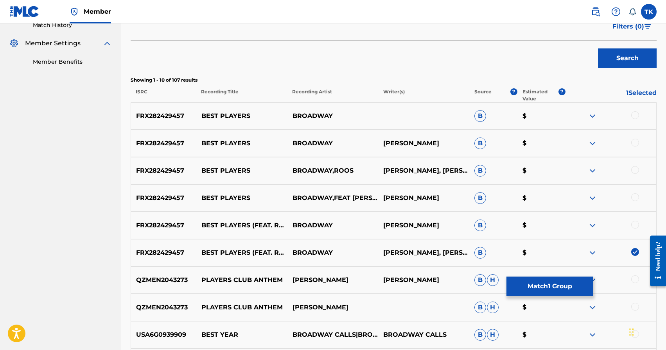
click at [634, 223] on div at bounding box center [635, 225] width 8 height 8
click at [636, 199] on div at bounding box center [635, 198] width 8 height 8
click at [634, 171] on div at bounding box center [635, 170] width 8 height 8
click at [634, 144] on div at bounding box center [635, 143] width 8 height 8
click at [634, 117] on div at bounding box center [635, 115] width 8 height 8
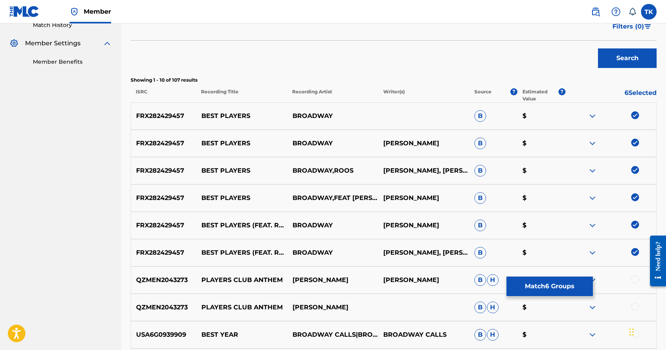
click at [548, 287] on button "Match 6 Groups" at bounding box center [549, 287] width 86 height 20
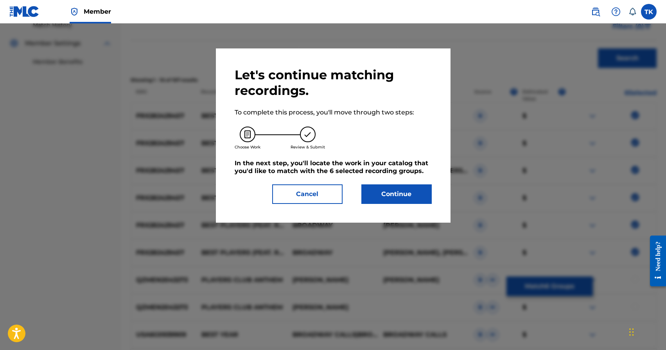
click at [418, 201] on button "Continue" at bounding box center [396, 195] width 70 height 20
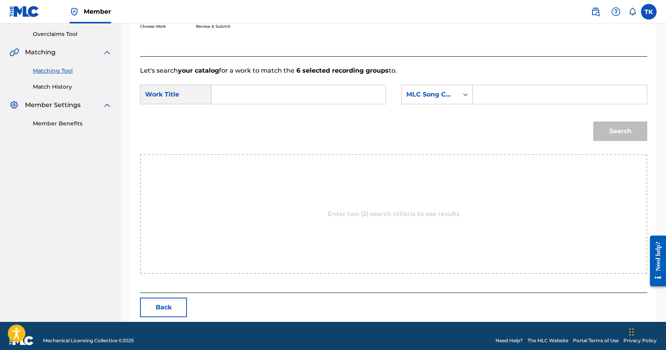
scroll to position [171, 0]
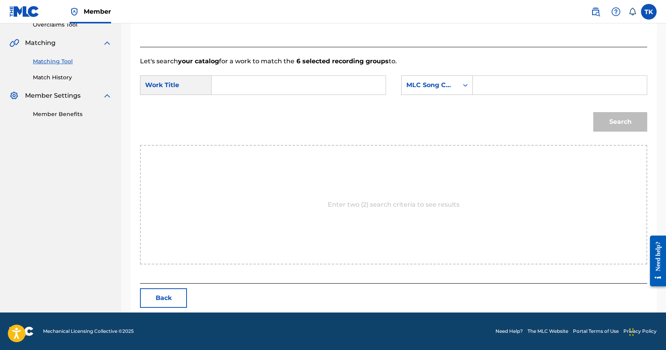
click at [302, 86] on input "Search Form" at bounding box center [298, 85] width 161 height 19
click at [244, 105] on div "best players" at bounding box center [239, 103] width 43 height 14
type input "best players"
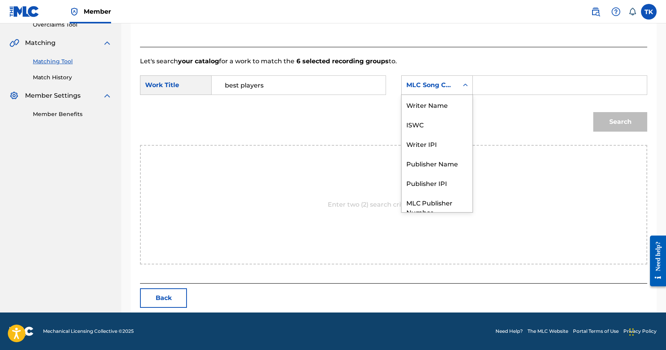
click at [456, 89] on div "MLC Song Code" at bounding box center [430, 85] width 57 height 15
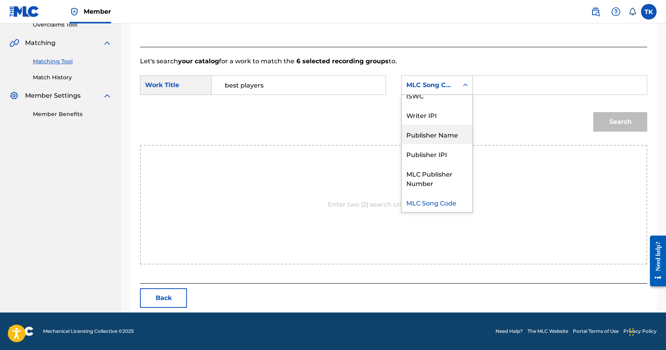
click at [449, 129] on div "Publisher Name" at bounding box center [437, 135] width 71 height 20
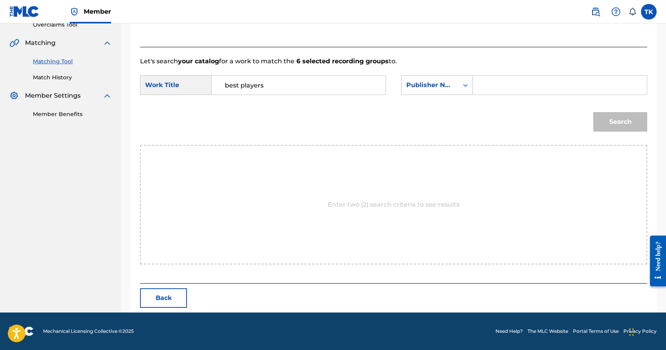
click at [489, 82] on input "Search Form" at bounding box center [559, 85] width 161 height 19
type input "INFINITY MUSIC"
click at [611, 122] on button "Search" at bounding box center [620, 122] width 54 height 20
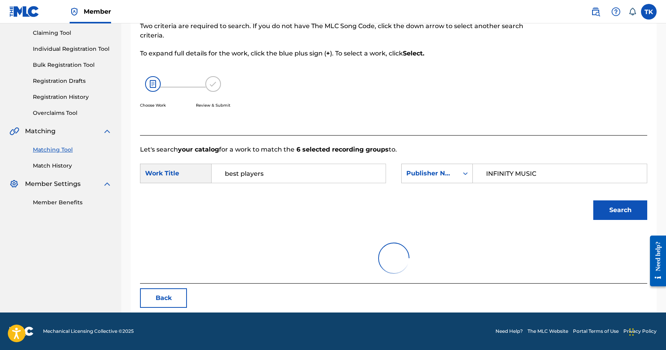
scroll to position [147, 0]
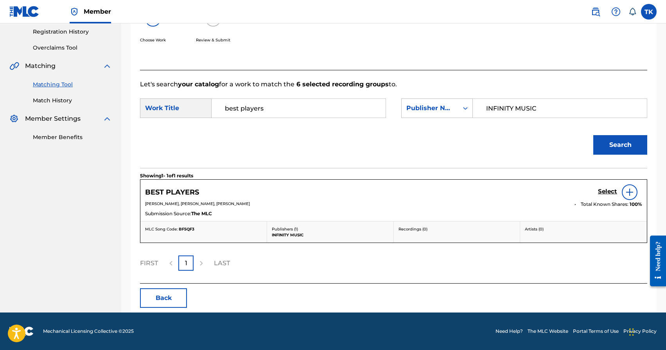
click at [601, 192] on h5 "Select" at bounding box center [607, 191] width 19 height 7
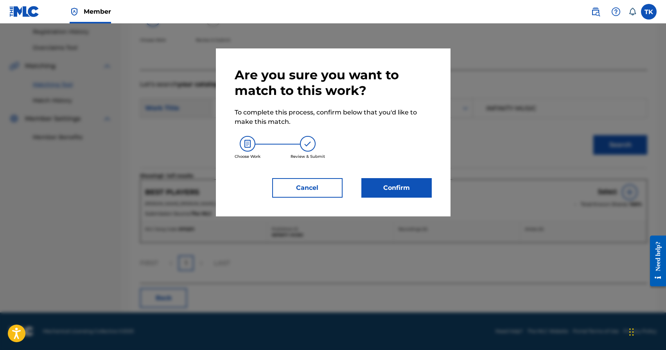
click at [429, 189] on button "Confirm" at bounding box center [396, 188] width 70 height 20
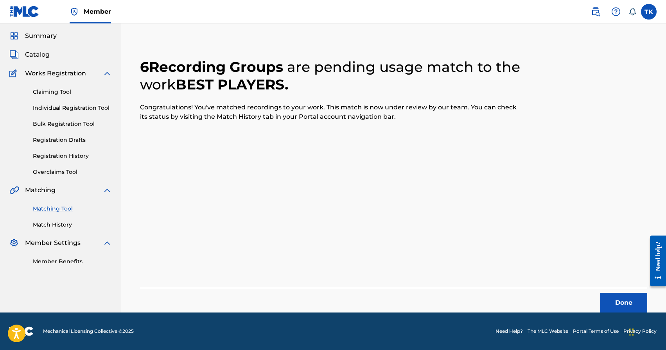
scroll to position [23, 0]
click at [616, 300] on button "Done" at bounding box center [623, 303] width 47 height 20
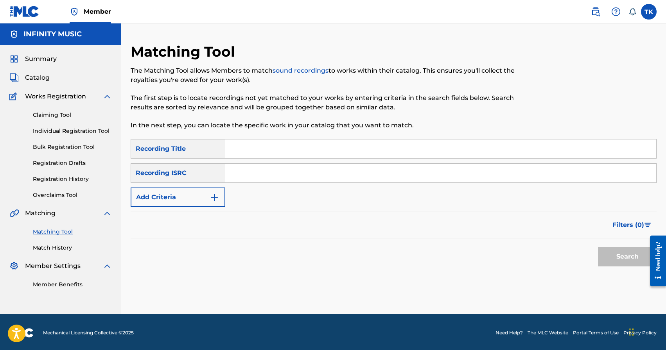
click at [327, 153] on input "Search Form" at bounding box center [440, 149] width 431 height 19
click at [291, 152] on input "Search Form" at bounding box center [440, 149] width 431 height 19
type input "hot wok"
click at [207, 201] on button "Add Criteria" at bounding box center [178, 198] width 95 height 20
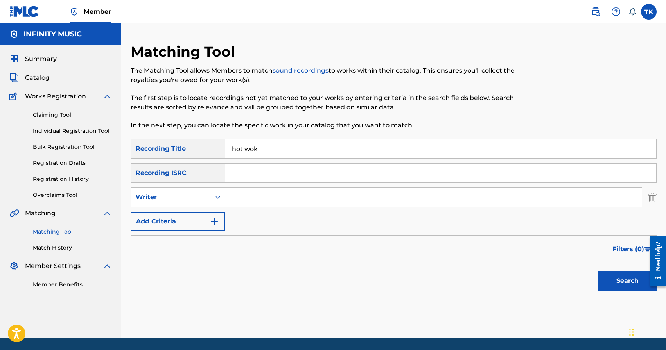
click at [207, 201] on div "Writer" at bounding box center [171, 197] width 80 height 15
click at [205, 211] on div "Recording Artist" at bounding box center [178, 217] width 94 height 20
click at [259, 203] on input "Search Form" at bounding box center [433, 197] width 417 height 19
type input "Broadway"
click at [623, 285] on button "Search" at bounding box center [627, 281] width 59 height 20
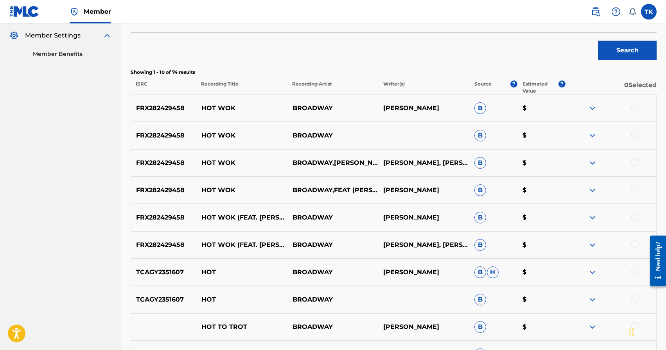
scroll to position [232, 0]
click at [636, 243] on div at bounding box center [635, 244] width 8 height 8
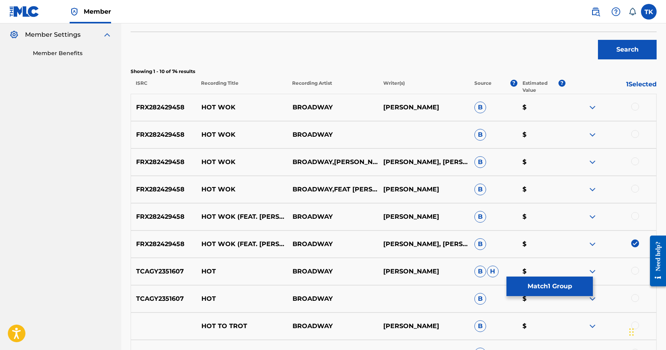
click at [634, 214] on div at bounding box center [635, 216] width 8 height 8
click at [635, 187] on div at bounding box center [635, 189] width 8 height 8
click at [635, 163] on div at bounding box center [635, 162] width 8 height 8
click at [634, 135] on div at bounding box center [635, 134] width 8 height 8
click at [636, 107] on div at bounding box center [635, 107] width 8 height 8
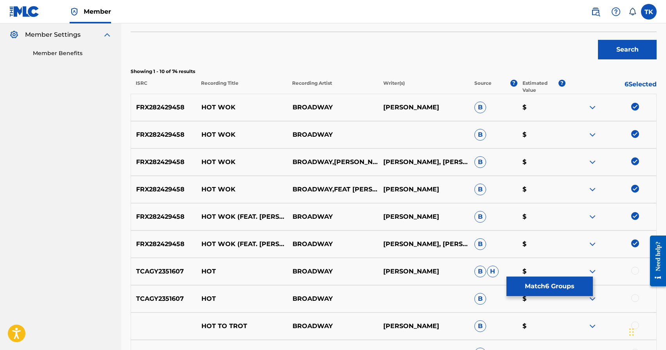
click at [559, 282] on button "Match 6 Groups" at bounding box center [549, 287] width 86 height 20
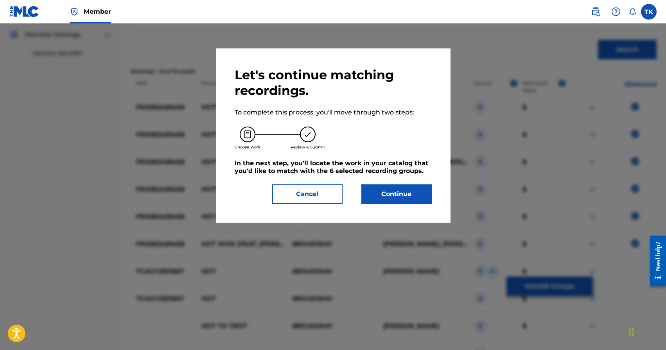
click at [413, 197] on button "Continue" at bounding box center [396, 195] width 70 height 20
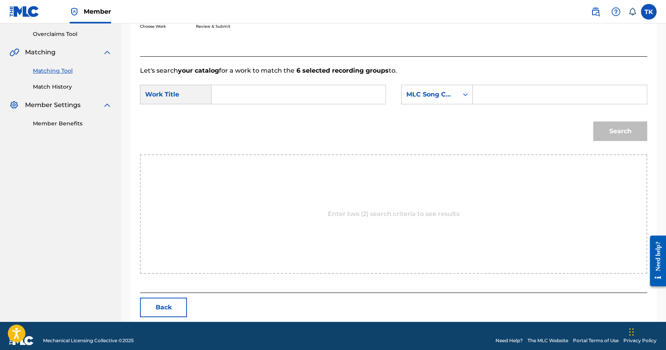
scroll to position [171, 0]
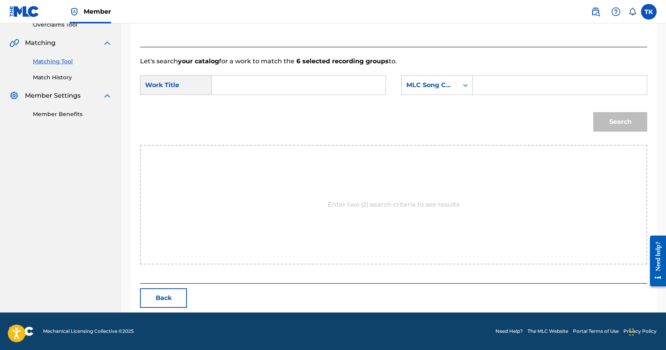
click at [331, 90] on input "Search Form" at bounding box center [298, 85] width 161 height 19
type input "hot wok"
click at [248, 105] on strong "wok" at bounding box center [244, 102] width 14 height 7
click at [425, 87] on div "MLC Song Code" at bounding box center [429, 85] width 47 height 9
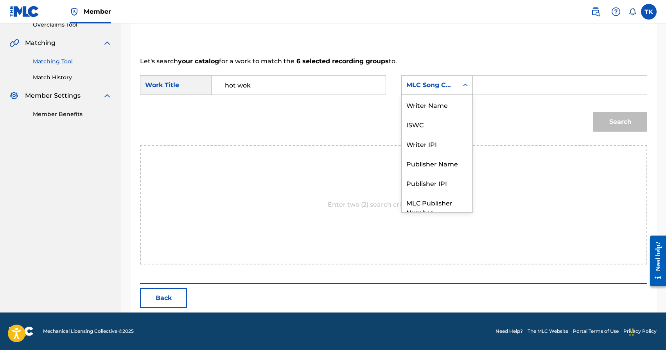
scroll to position [29, 0]
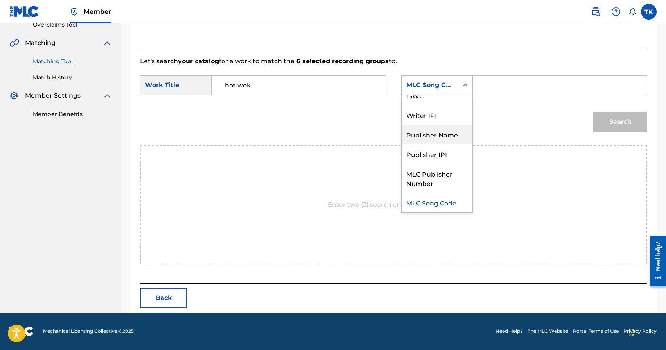
click at [434, 138] on div "Publisher Name" at bounding box center [437, 135] width 71 height 20
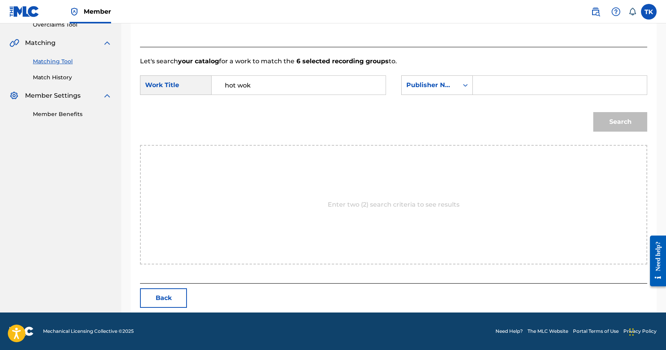
click at [529, 84] on input "Search Form" at bounding box center [559, 85] width 161 height 19
type input "h"
type input "INFINITY MUSIC"
click at [620, 121] on button "Search" at bounding box center [620, 122] width 54 height 20
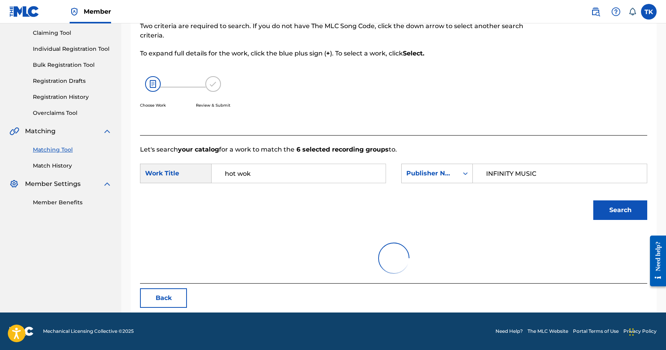
scroll to position [171, 0]
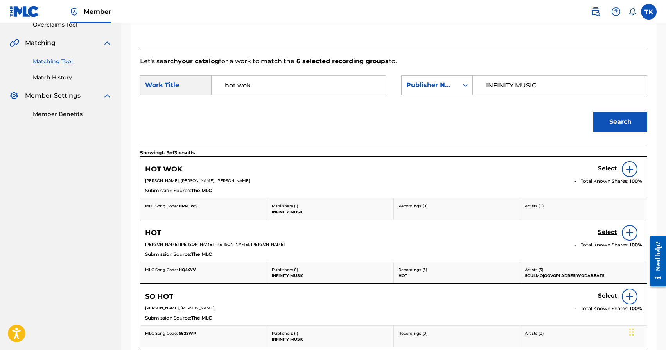
click at [604, 168] on h5 "Select" at bounding box center [607, 168] width 19 height 7
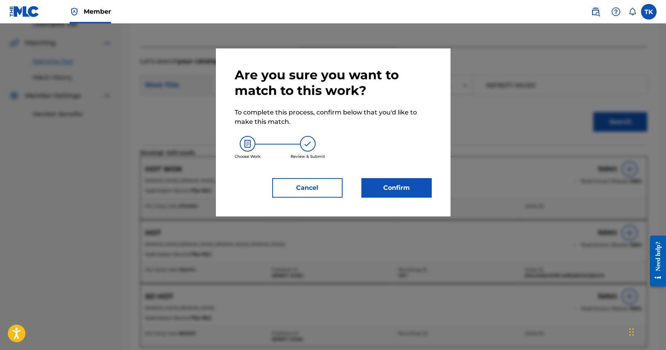
click at [418, 184] on button "Confirm" at bounding box center [396, 188] width 70 height 20
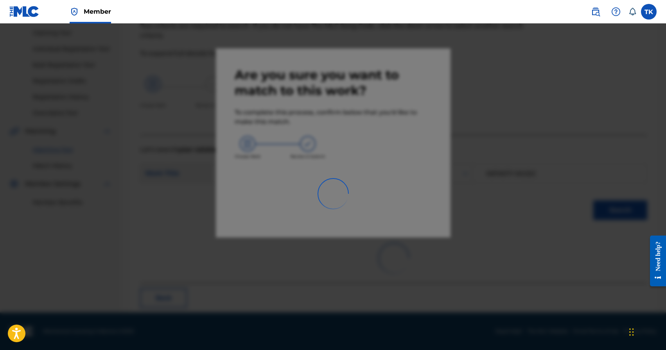
scroll to position [23, 0]
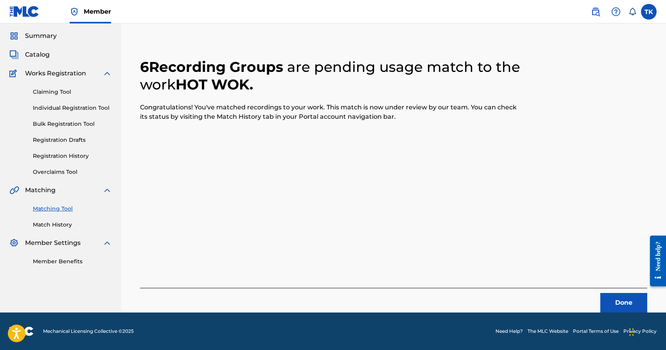
click at [611, 302] on button "Done" at bounding box center [623, 303] width 47 height 20
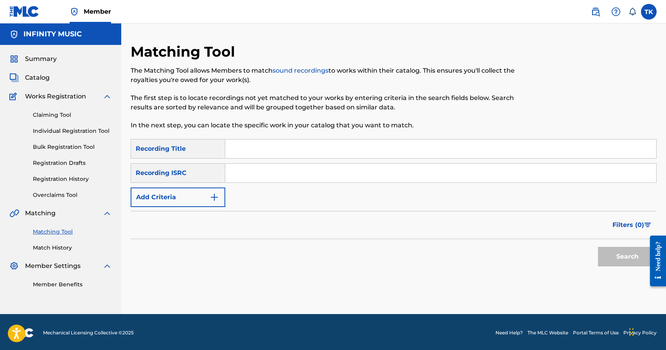
click at [328, 144] on input "Search Form" at bounding box center [440, 149] width 431 height 19
type input "зверь"
click at [213, 198] on img "Search Form" at bounding box center [214, 197] width 9 height 9
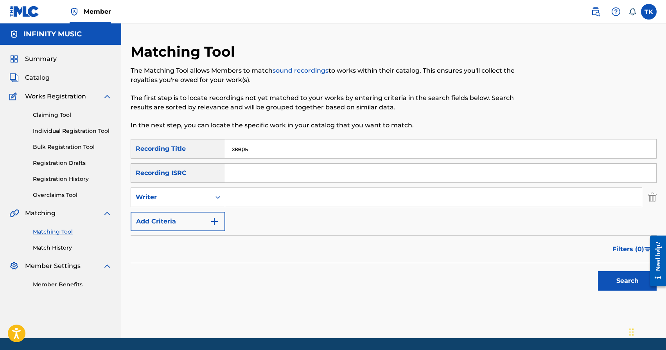
click at [213, 198] on div "Search Form" at bounding box center [218, 197] width 14 height 14
click at [212, 212] on div "Recording Artist" at bounding box center [178, 217] width 94 height 20
click at [254, 200] on input "Search Form" at bounding box center [433, 197] width 417 height 19
type input "Broadway"
click at [611, 278] on button "Search" at bounding box center [627, 281] width 59 height 20
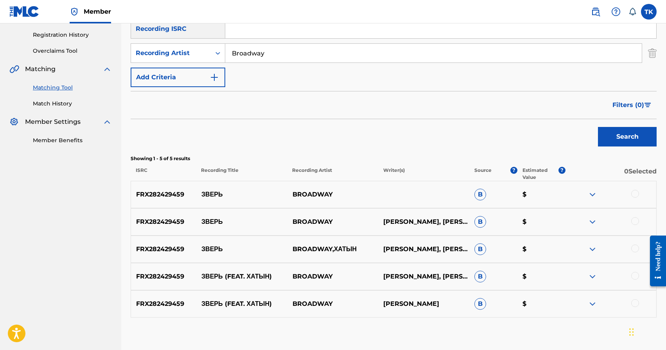
scroll to position [146, 0]
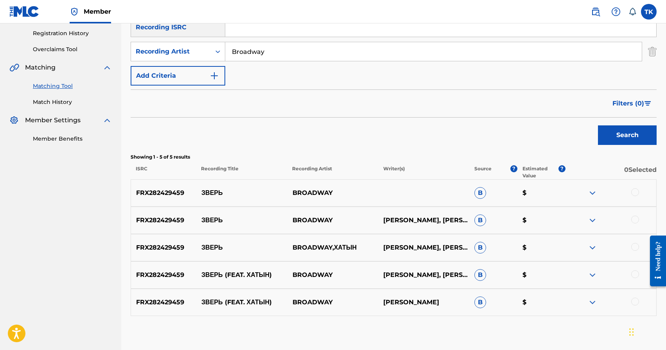
click at [636, 303] on div at bounding box center [635, 302] width 8 height 8
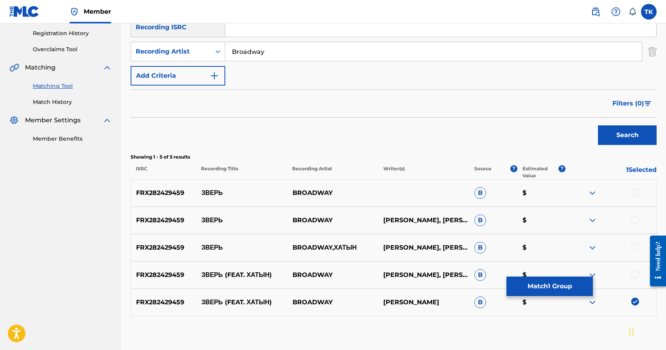
click at [635, 277] on div at bounding box center [635, 275] width 8 height 8
click at [635, 242] on div "FRX282429459 ЗВЕРЬ BROADWAY,ХАТЫН [PERSON_NAME], [PERSON_NAME], [PERSON_NAME] $" at bounding box center [394, 247] width 526 height 27
click at [635, 243] on div at bounding box center [635, 247] width 8 height 8
click at [635, 218] on div at bounding box center [635, 220] width 8 height 8
click at [634, 192] on div at bounding box center [635, 193] width 8 height 8
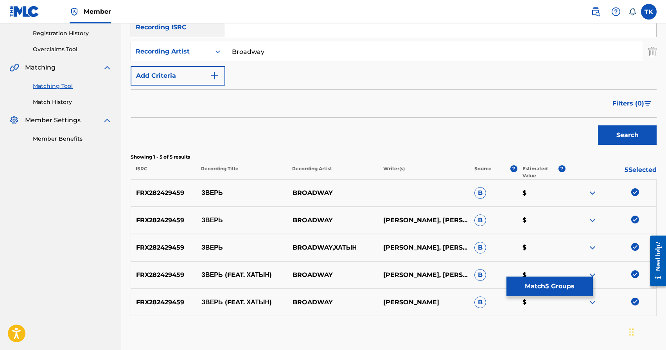
click at [558, 290] on button "Match 5 Groups" at bounding box center [549, 287] width 86 height 20
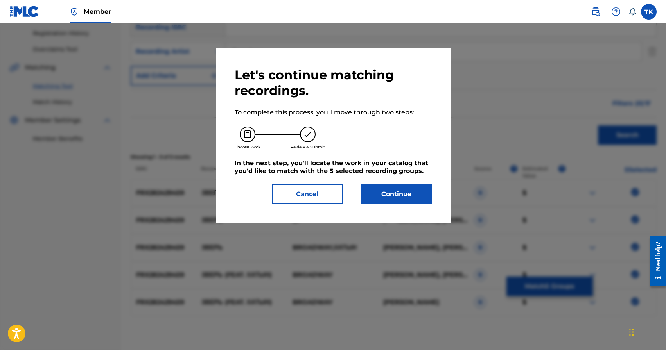
click at [397, 189] on button "Continue" at bounding box center [396, 195] width 70 height 20
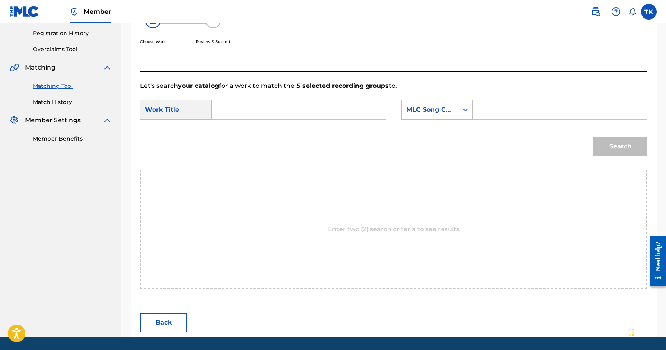
click at [313, 108] on input "Search Form" at bounding box center [298, 110] width 161 height 19
type input "зверь"
click at [254, 132] on div "зверь" at bounding box center [239, 127] width 43 height 14
click at [444, 115] on div "MLC Song Code" at bounding box center [430, 109] width 57 height 15
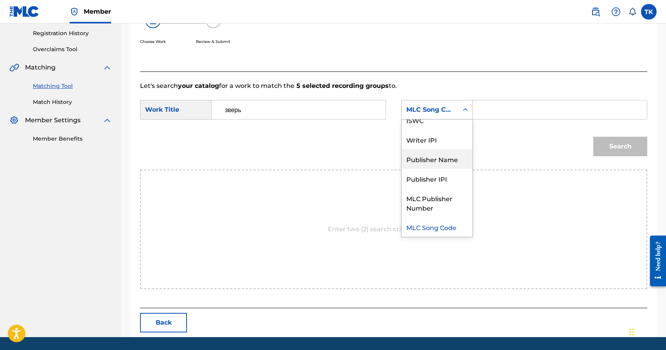
click at [441, 153] on div "Publisher Name" at bounding box center [437, 159] width 71 height 20
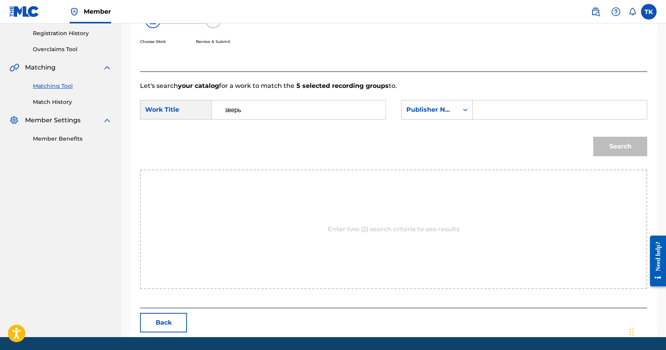
click at [482, 112] on input "Search Form" at bounding box center [559, 110] width 161 height 19
type input "INFINITY MUSIC"
click at [601, 147] on button "Search" at bounding box center [620, 147] width 54 height 20
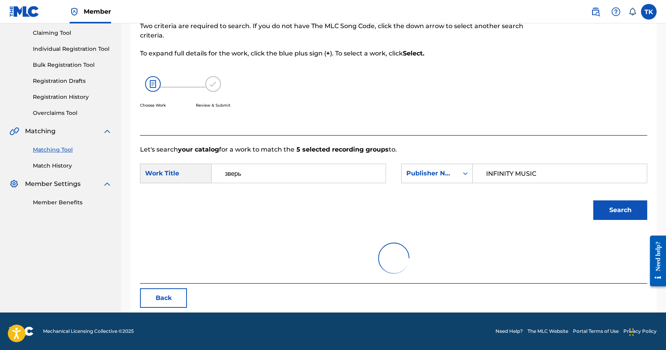
scroll to position [146, 0]
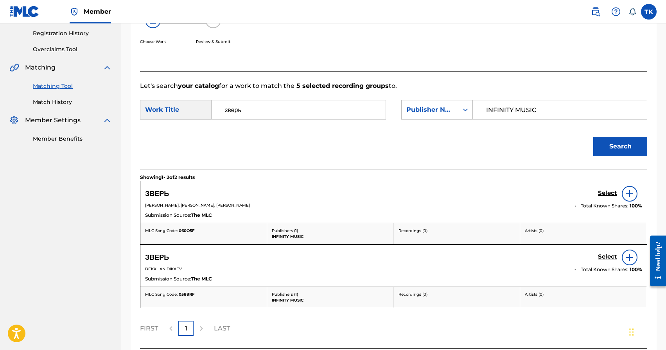
click at [604, 193] on h5 "Select" at bounding box center [607, 193] width 19 height 7
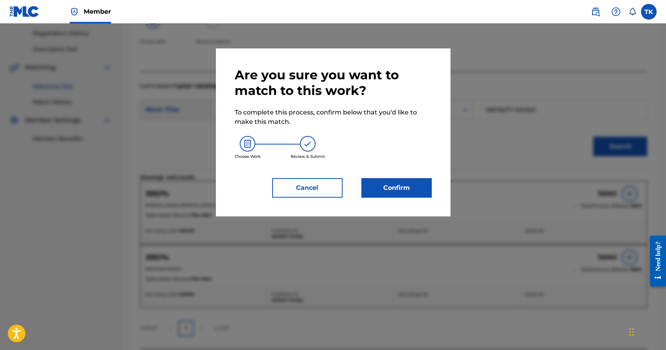
click at [418, 182] on button "Confirm" at bounding box center [396, 188] width 70 height 20
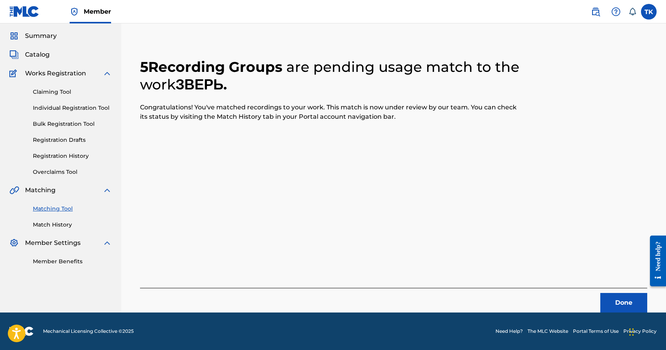
scroll to position [23, 0]
click at [610, 300] on button "Done" at bounding box center [623, 303] width 47 height 20
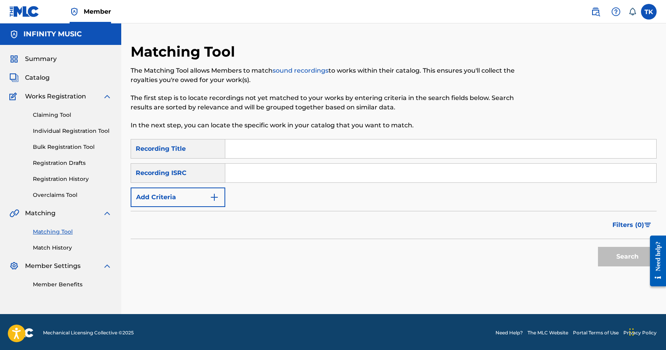
click at [277, 152] on input "Search Form" at bounding box center [440, 149] width 431 height 19
type input "freestyle session#1"
click at [217, 202] on img "Search Form" at bounding box center [214, 197] width 9 height 9
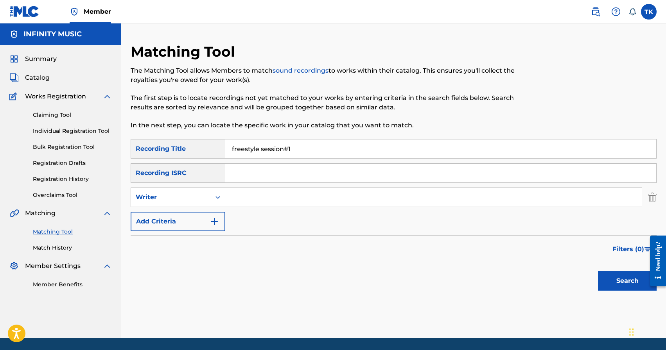
click at [217, 202] on div "Search Form" at bounding box center [218, 197] width 14 height 14
click at [212, 215] on div "Recording Artist" at bounding box center [178, 217] width 94 height 20
click at [240, 206] on input "Search Form" at bounding box center [433, 197] width 417 height 19
type input "Broadway"
click at [609, 282] on button "Search" at bounding box center [627, 281] width 59 height 20
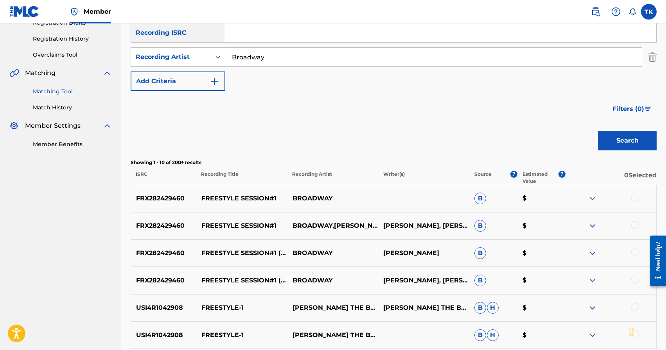
scroll to position [147, 0]
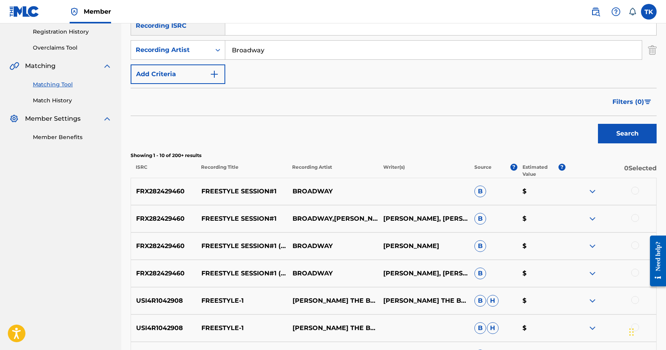
click at [637, 271] on div at bounding box center [635, 273] width 8 height 8
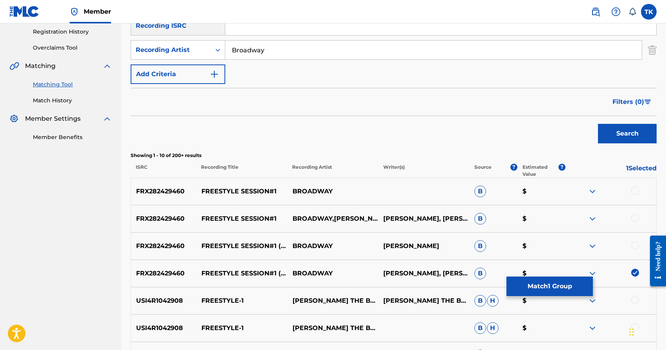
click at [636, 247] on div at bounding box center [635, 246] width 8 height 8
click at [635, 221] on div at bounding box center [635, 218] width 8 height 8
click at [636, 194] on div at bounding box center [635, 191] width 8 height 8
click at [566, 289] on button "Match 4 Groups" at bounding box center [549, 287] width 86 height 20
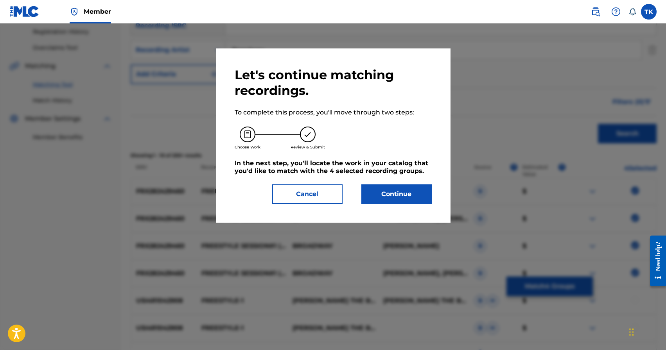
click at [422, 197] on button "Continue" at bounding box center [396, 195] width 70 height 20
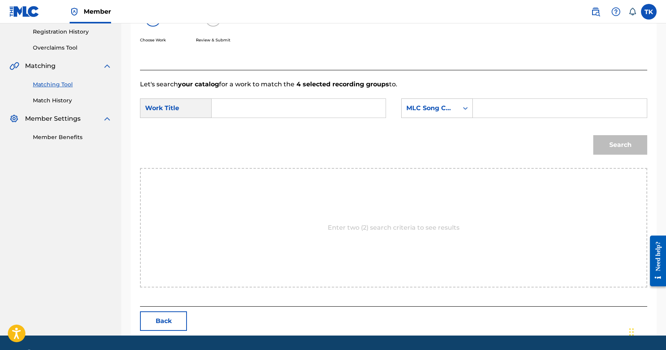
click at [310, 108] on input "Search Form" at bounding box center [298, 108] width 161 height 19
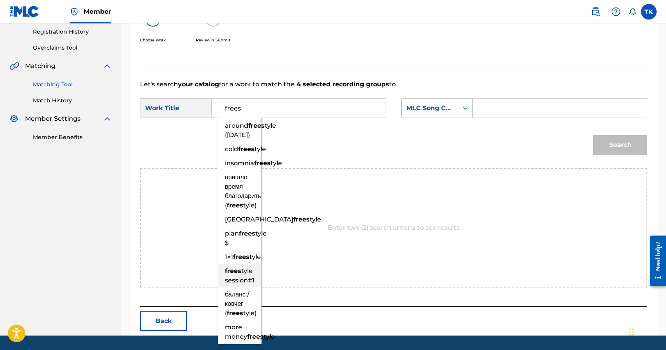
click at [245, 284] on span "tyle session#1" at bounding box center [240, 276] width 30 height 17
type input "freestyle session#1"
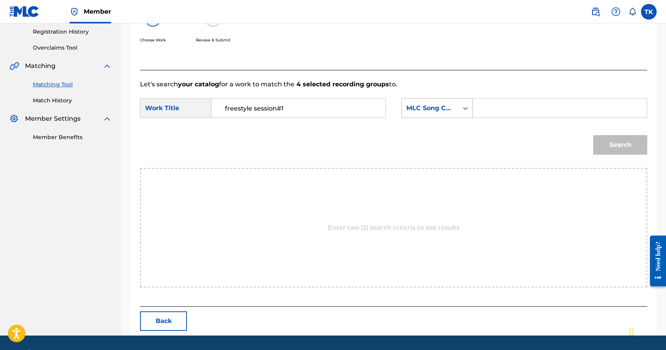
click at [445, 106] on div "MLC Song Code" at bounding box center [429, 108] width 47 height 9
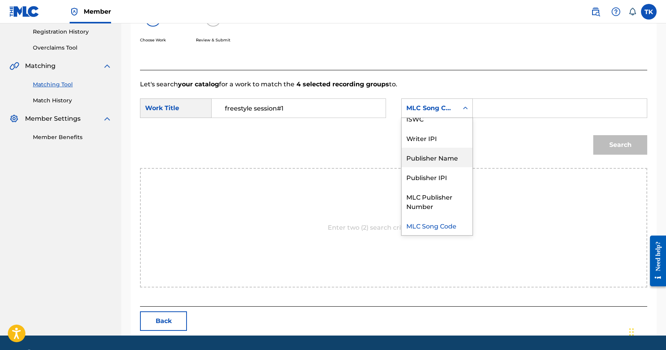
click at [443, 157] on div "Publisher Name" at bounding box center [437, 158] width 71 height 20
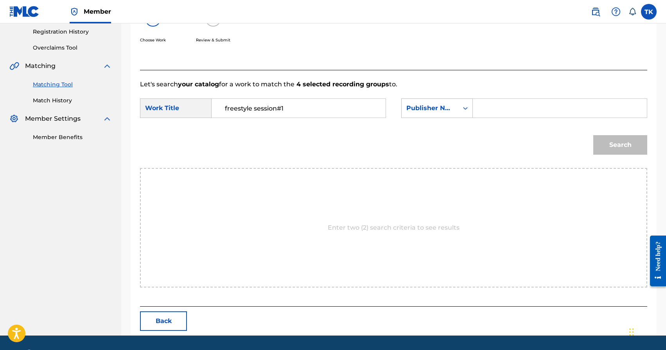
click at [495, 110] on input "Search Form" at bounding box center [559, 108] width 161 height 19
type input "INFINITY MUSIC"
click at [604, 142] on button "Search" at bounding box center [620, 145] width 54 height 20
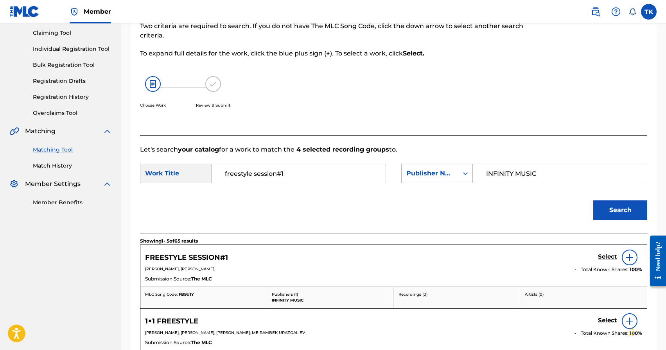
scroll to position [147, 0]
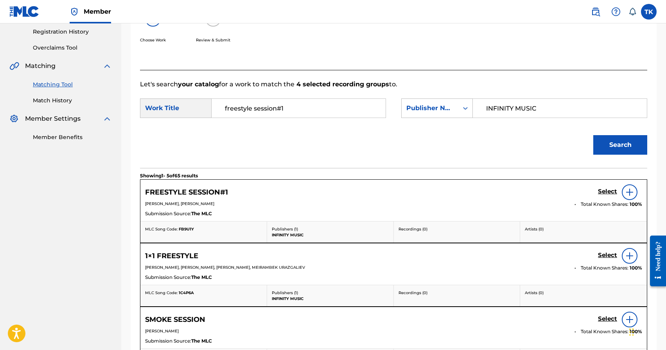
click at [603, 190] on h5 "Select" at bounding box center [607, 191] width 19 height 7
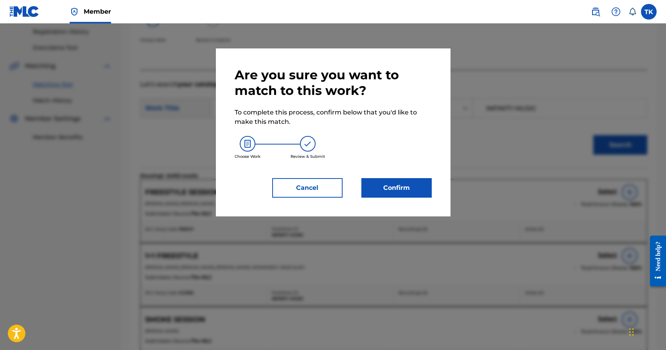
click at [422, 194] on button "Confirm" at bounding box center [396, 188] width 70 height 20
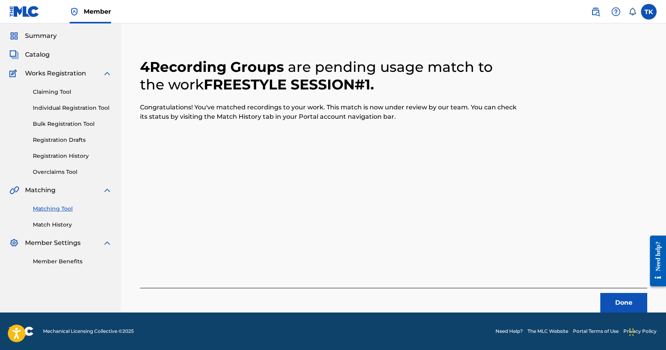
scroll to position [23, 0]
click at [613, 298] on button "Done" at bounding box center [623, 303] width 47 height 20
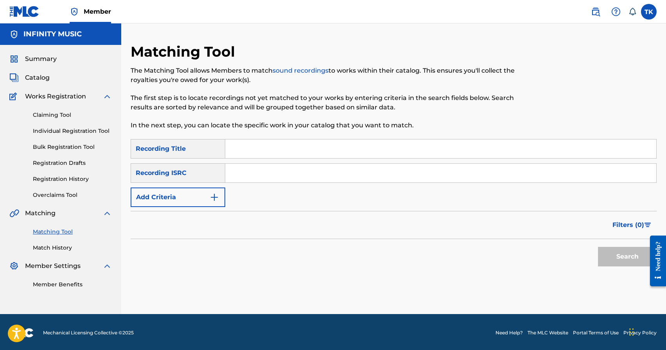
click at [275, 147] on input "Search Form" at bounding box center [440, 149] width 431 height 19
type input "азбука"
click at [209, 199] on button "Add Criteria" at bounding box center [178, 198] width 95 height 20
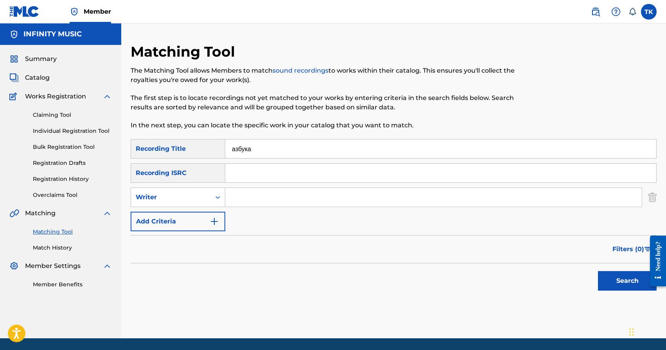
click at [209, 199] on div "Writer" at bounding box center [171, 197] width 80 height 15
click at [209, 212] on div "Recording Artist" at bounding box center [178, 217] width 94 height 20
click at [239, 200] on input "Search Form" at bounding box center [433, 197] width 417 height 19
type input "Broadway"
click at [610, 280] on button "Search" at bounding box center [627, 281] width 59 height 20
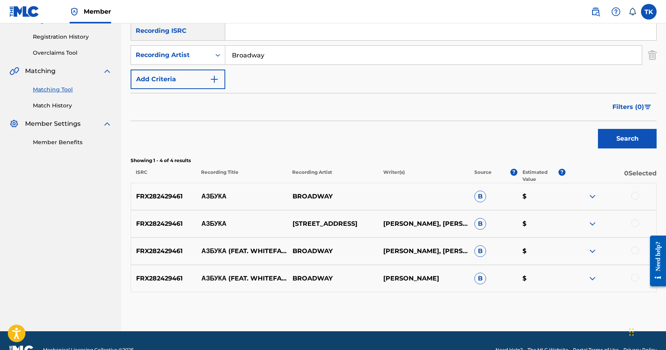
scroll to position [145, 0]
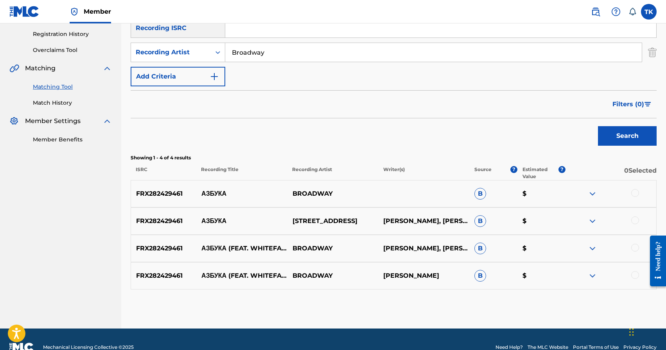
click at [635, 277] on div at bounding box center [635, 275] width 8 height 8
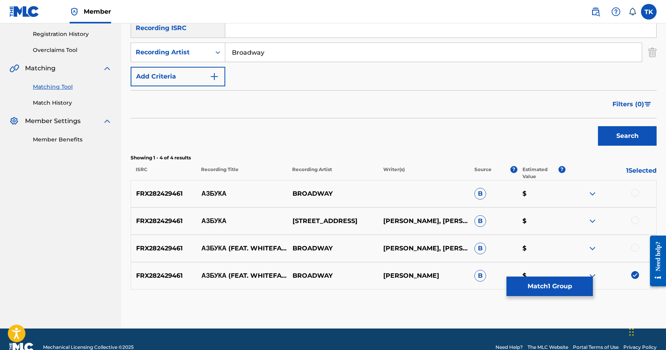
click at [634, 247] on div at bounding box center [635, 248] width 8 height 8
click at [635, 221] on div at bounding box center [635, 221] width 8 height 8
click at [634, 194] on div at bounding box center [635, 193] width 8 height 8
click at [558, 280] on button "Match 4 Groups" at bounding box center [549, 287] width 86 height 20
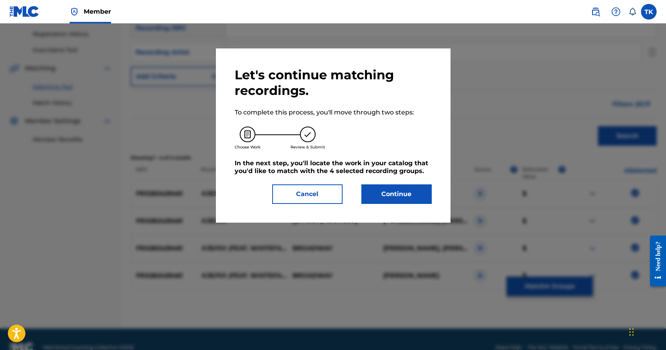
click at [388, 189] on button "Continue" at bounding box center [396, 195] width 70 height 20
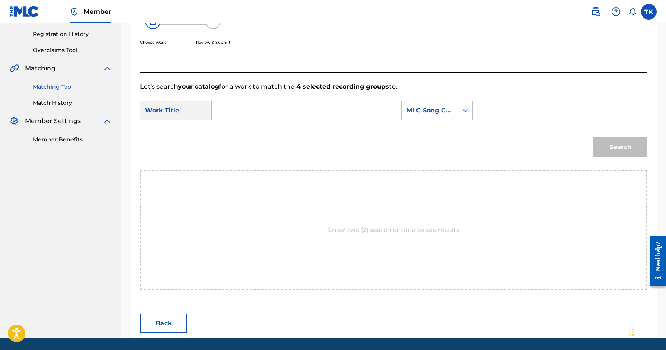
click at [311, 113] on input "Search Form" at bounding box center [298, 110] width 161 height 19
type input "азбука"
click at [244, 126] on strong "азбука" at bounding box center [235, 127] width 20 height 7
click at [444, 114] on div "MLC Song Code" at bounding box center [429, 110] width 47 height 9
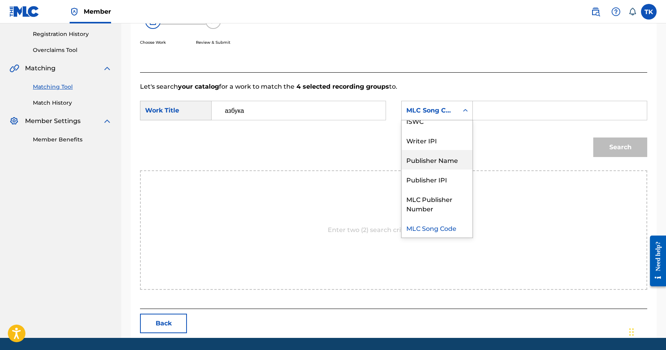
click at [439, 156] on div "Publisher Name" at bounding box center [437, 160] width 71 height 20
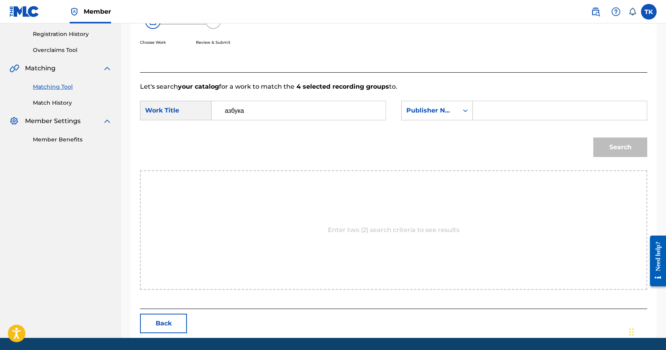
click at [489, 114] on input "Search Form" at bounding box center [559, 110] width 161 height 19
type input "INFINITY MUSIC"
click at [610, 151] on button "Search" at bounding box center [620, 148] width 54 height 20
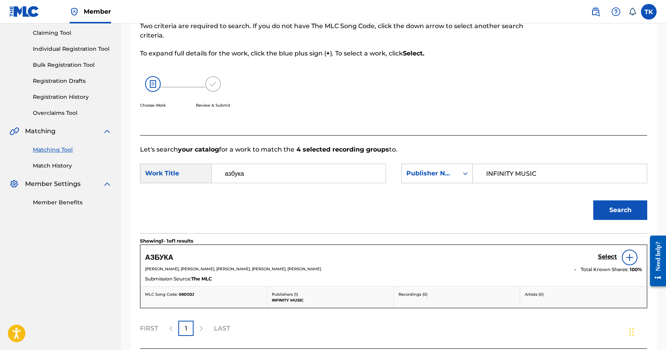
scroll to position [145, 0]
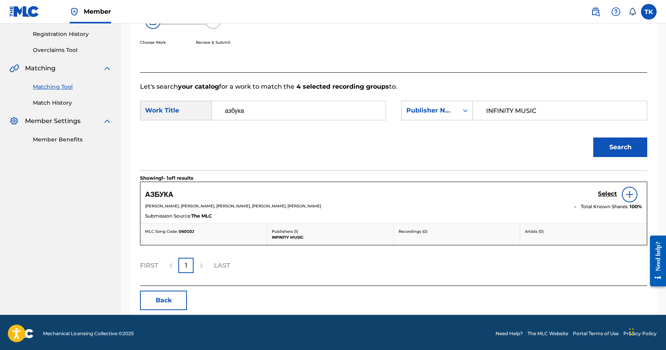
click at [605, 196] on h5 "Select" at bounding box center [607, 193] width 19 height 7
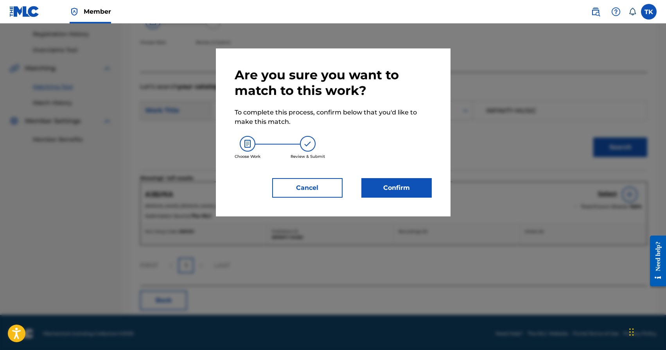
click at [424, 192] on button "Confirm" at bounding box center [396, 188] width 70 height 20
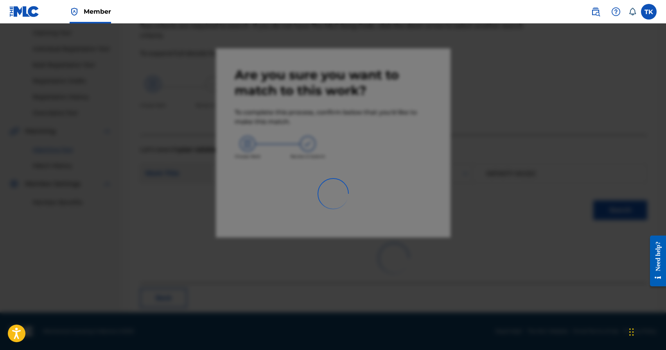
scroll to position [23, 0]
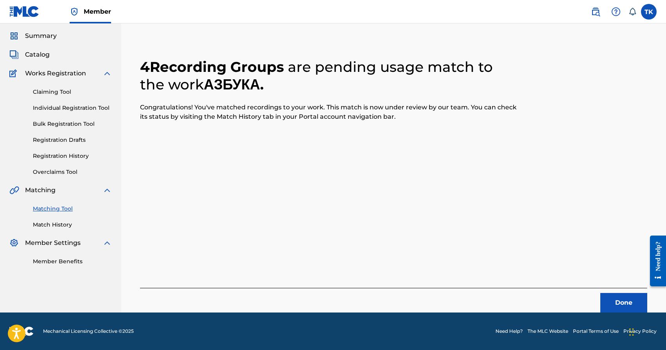
click at [622, 307] on button "Done" at bounding box center [623, 303] width 47 height 20
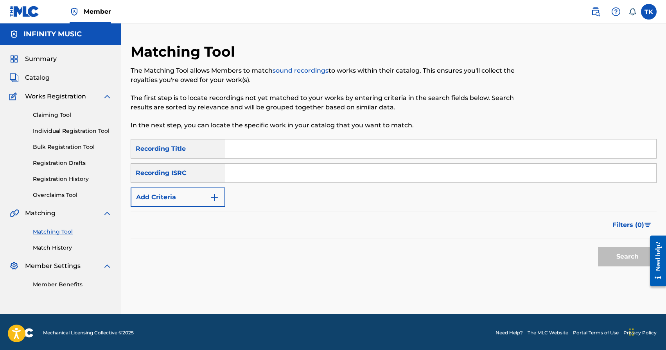
click at [274, 151] on input "Search Form" at bounding box center [440, 149] width 431 height 19
